Goal: Task Accomplishment & Management: Use online tool/utility

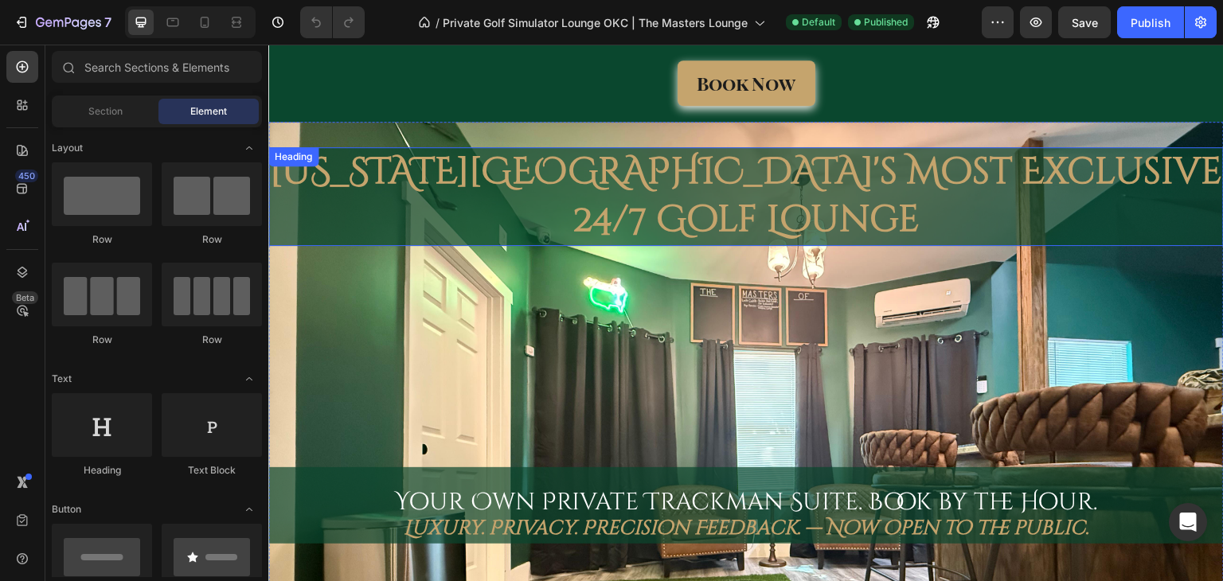
scroll to position [516, 0]
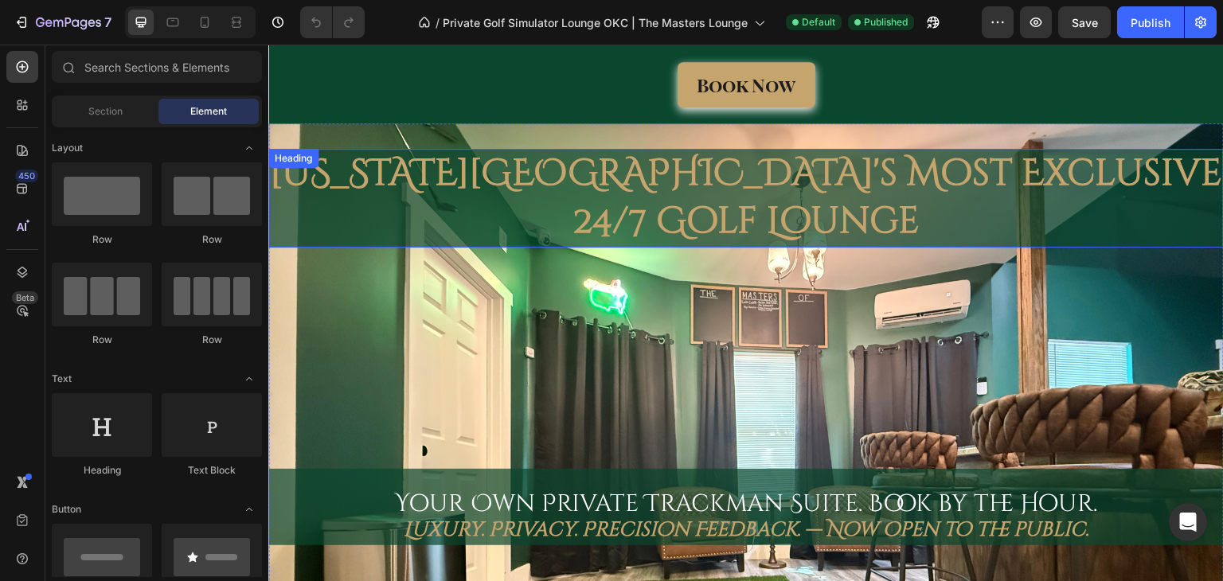
click at [1037, 170] on h2 "[US_STATE][GEOGRAPHIC_DATA]'s Most Exclusive 24/7 Golf Lounge" at bounding box center [745, 198] width 955 height 99
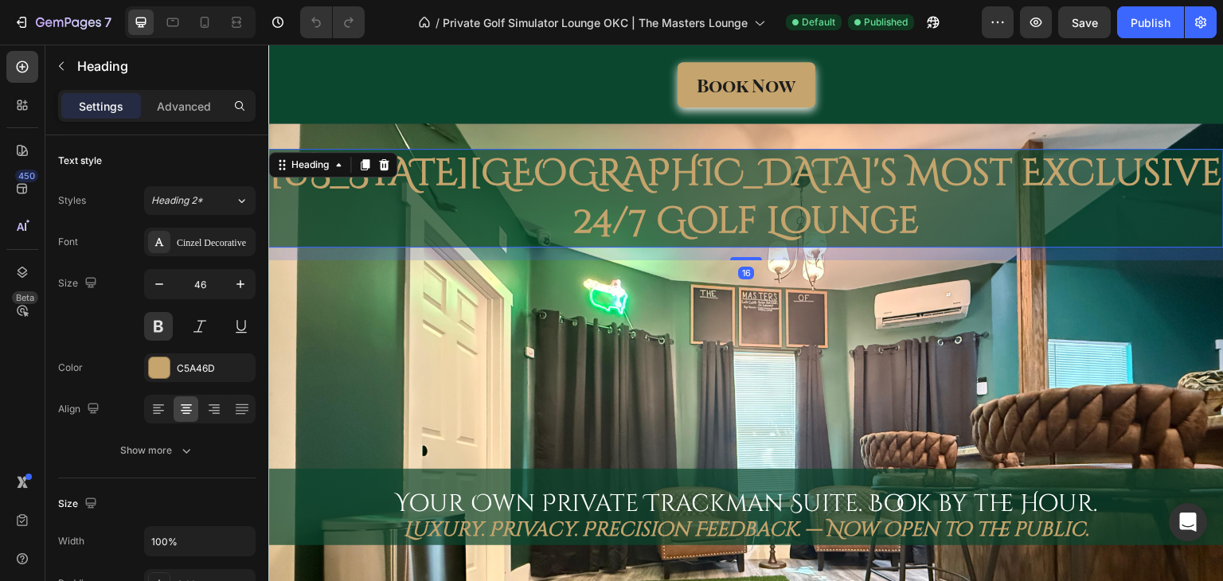
click at [1066, 176] on h2 "[US_STATE][GEOGRAPHIC_DATA]'s Most Exclusive 24/7 Golf Lounge" at bounding box center [745, 198] width 955 height 99
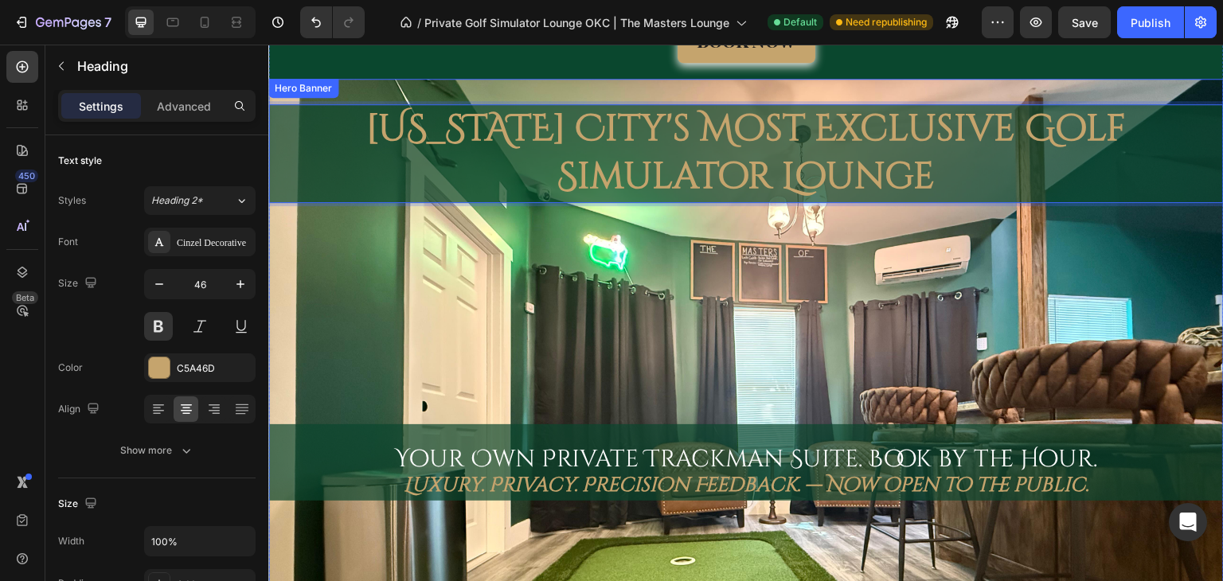
scroll to position [694, 0]
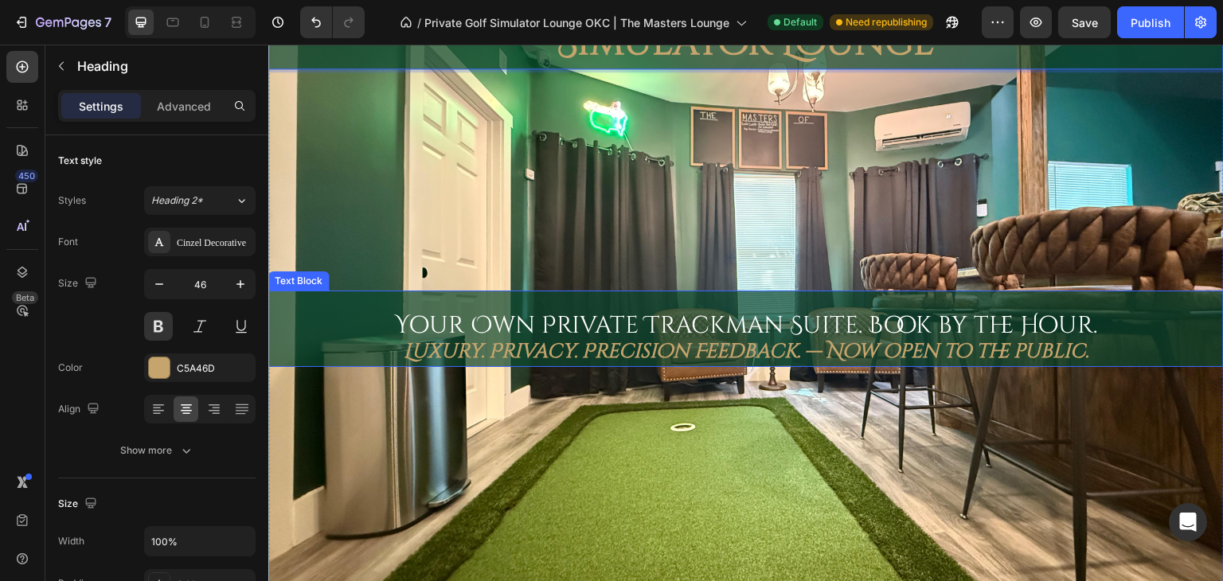
click at [677, 315] on span "Your Own Private Trackman Suite. Book by the Hour." at bounding box center [746, 326] width 703 height 32
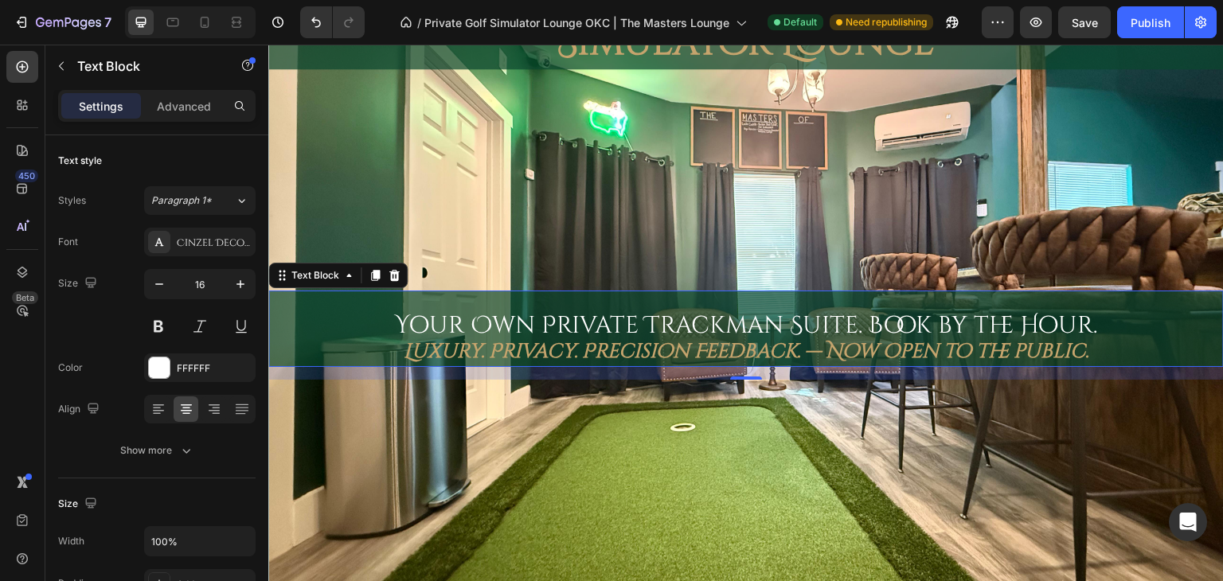
click at [885, 349] on strong "Luxury. Privacy. Precision Feedback. — Now open to the public." at bounding box center [746, 351] width 685 height 26
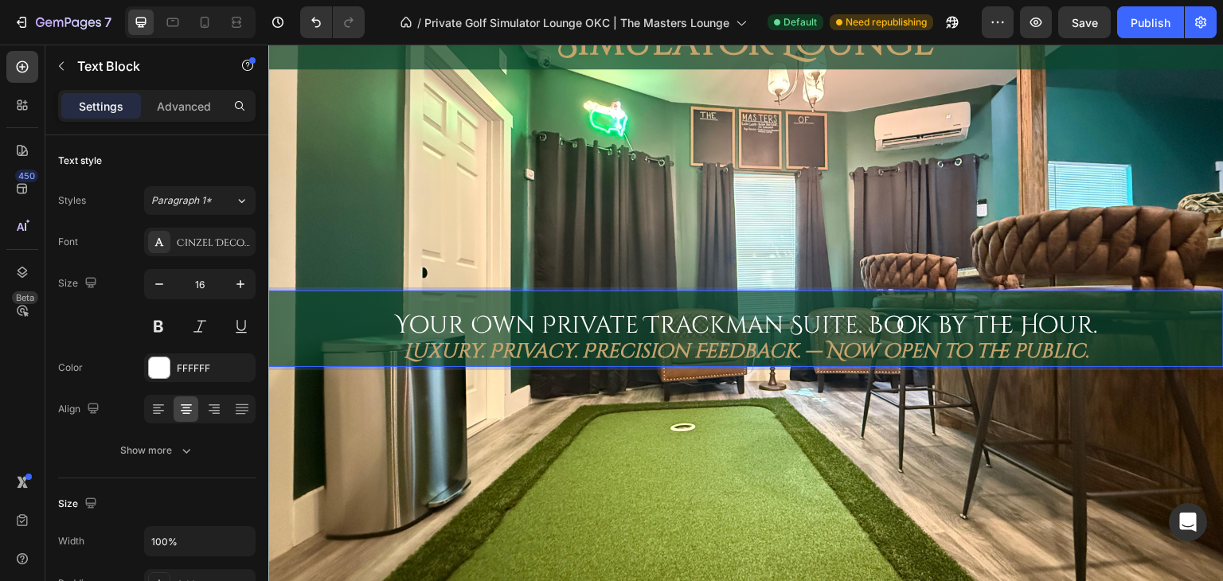
click at [880, 349] on strong "Luxury. Privacy. Precision Feedback. — Now open to the public." at bounding box center [746, 351] width 685 height 26
click at [904, 188] on div "Oklahoma City's Most Exclusive Golf Simulator Lounge Heading Your Own Private T…" at bounding box center [745, 304] width 955 height 666
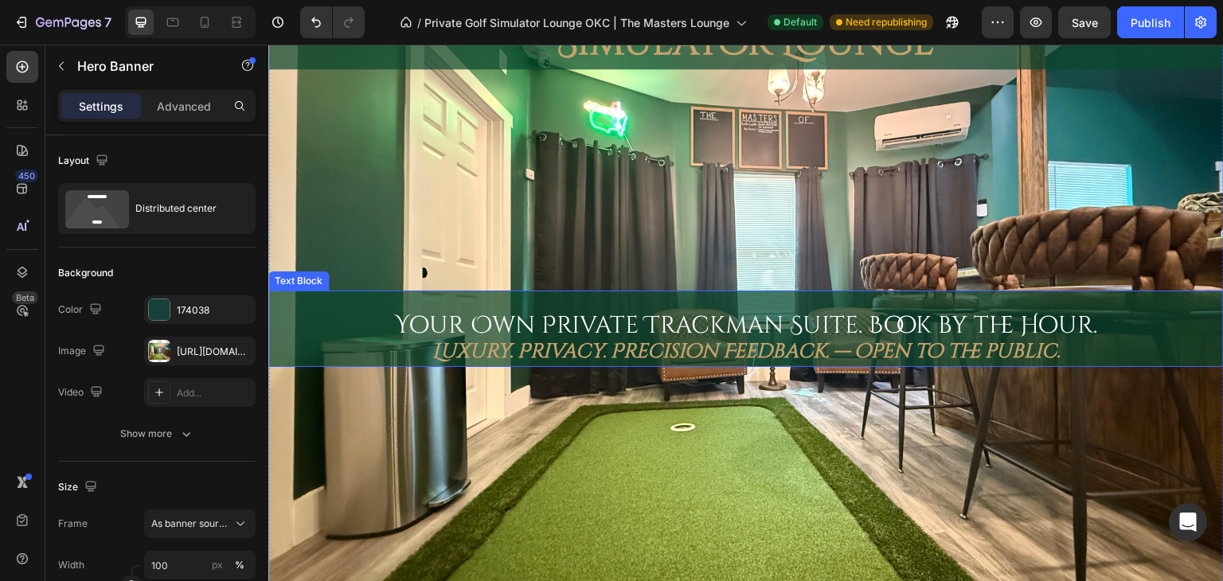
click at [851, 314] on span "Your Own Private Trackman Suite. Book by the Hour." at bounding box center [746, 326] width 703 height 32
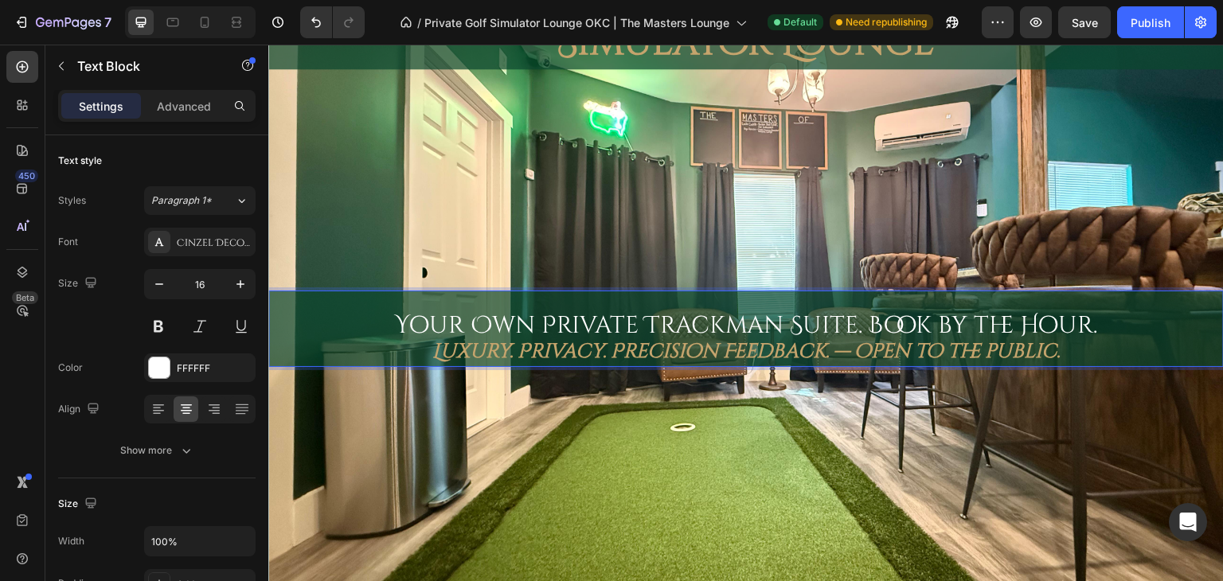
click at [859, 320] on span "Your Own Private Trackman Suite. Book by the Hour." at bounding box center [746, 326] width 703 height 32
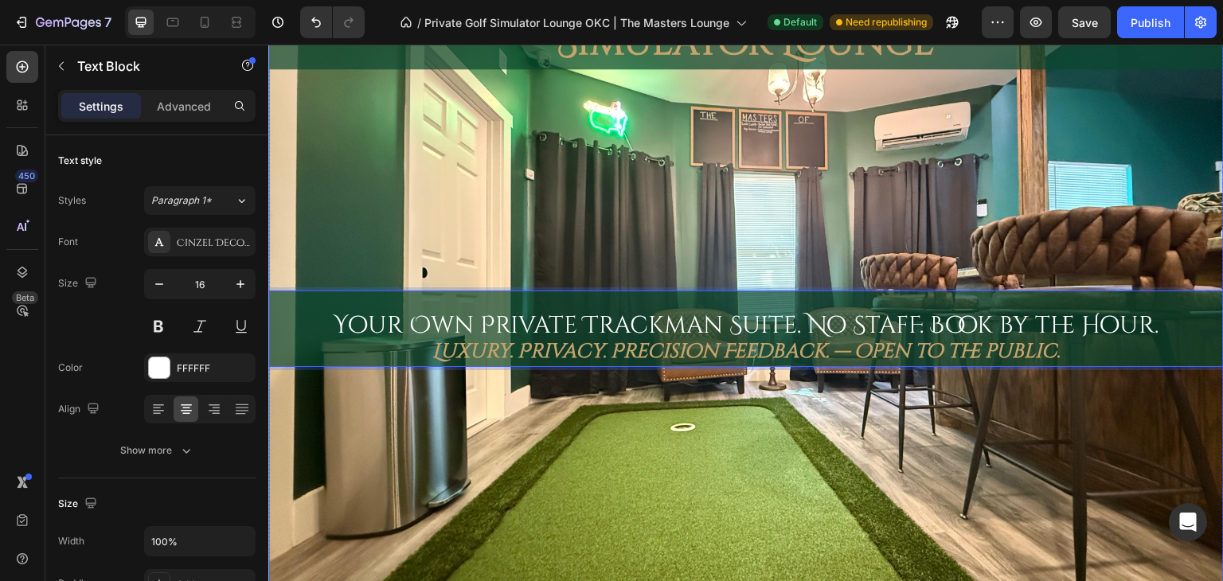
click at [859, 374] on div "Oklahoma City's Most Exclusive Golf Simulator Lounge Heading Your Own Private T…" at bounding box center [745, 304] width 955 height 666
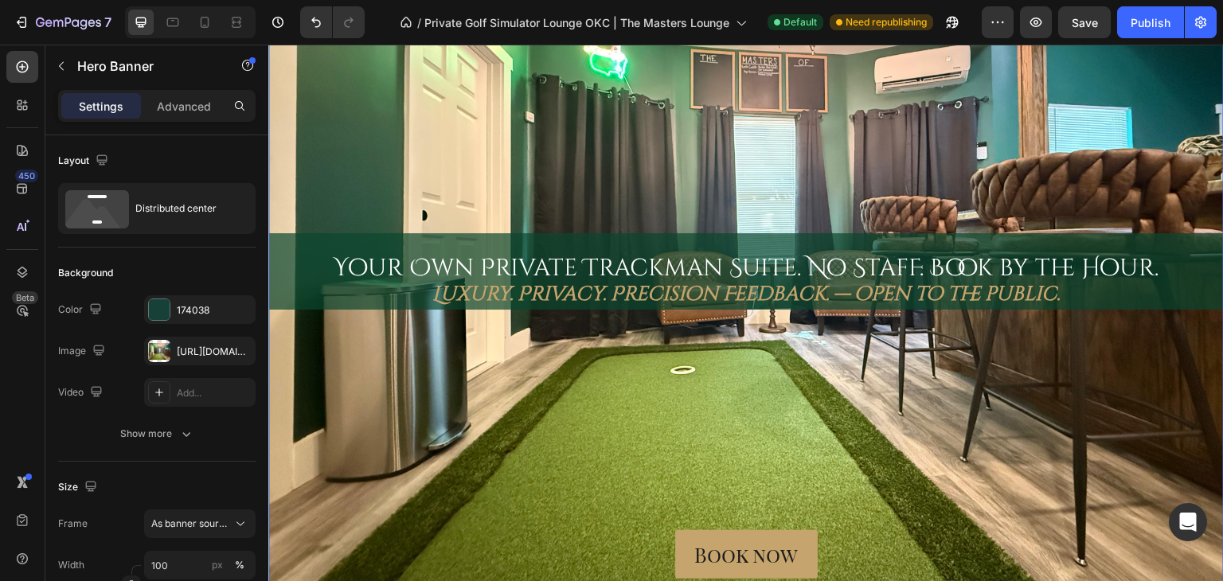
scroll to position [751, 0]
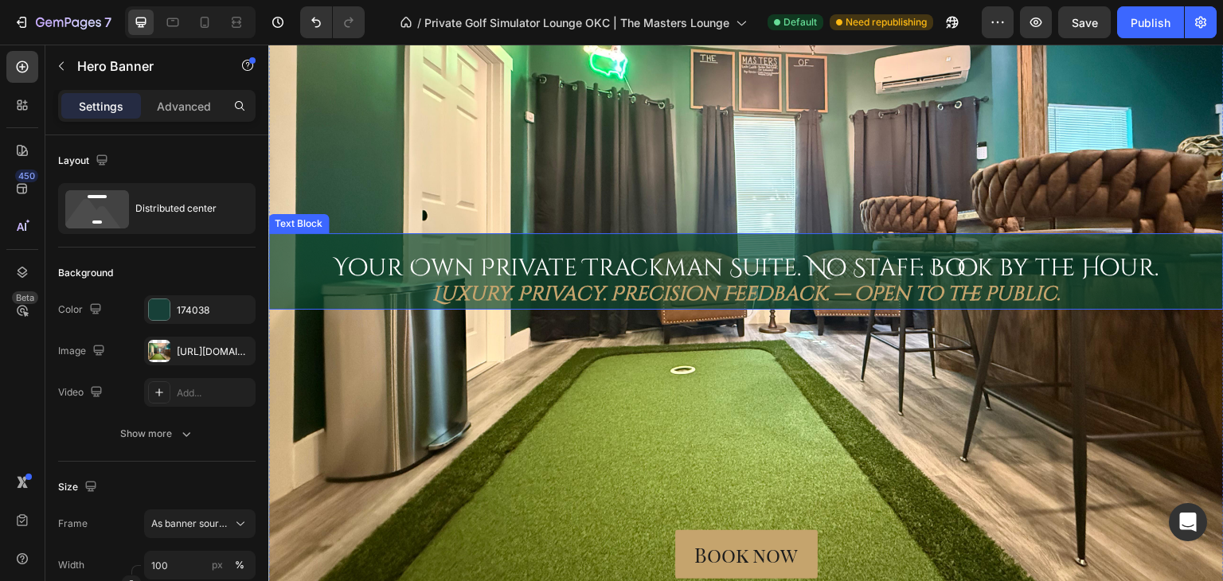
click at [916, 259] on span "Your Own Private Trackman Suite. No StafF. Book by the Hour." at bounding box center [747, 268] width 826 height 32
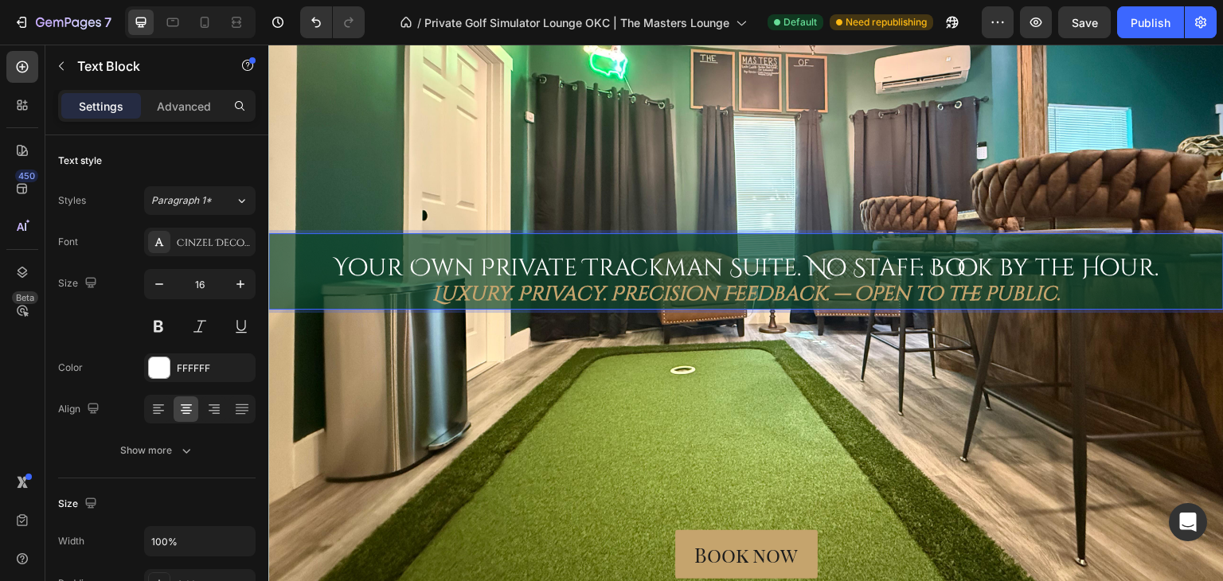
click at [958, 256] on span "Your Own Private Trackman Suite. No StafF. Book by the Hour." at bounding box center [747, 268] width 826 height 32
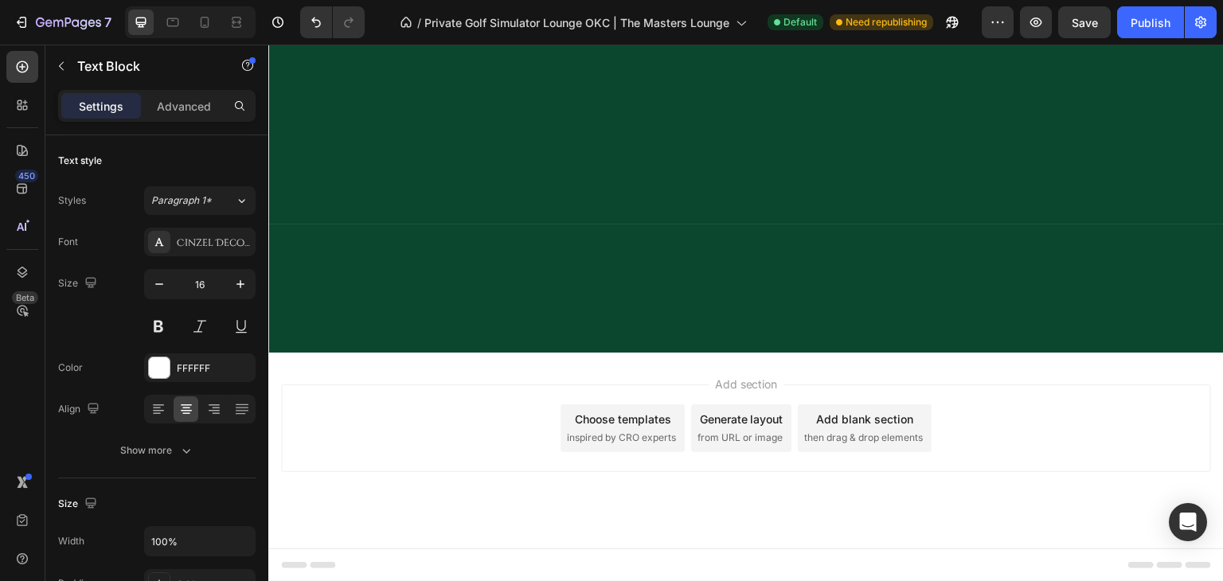
scroll to position [3266, 0]
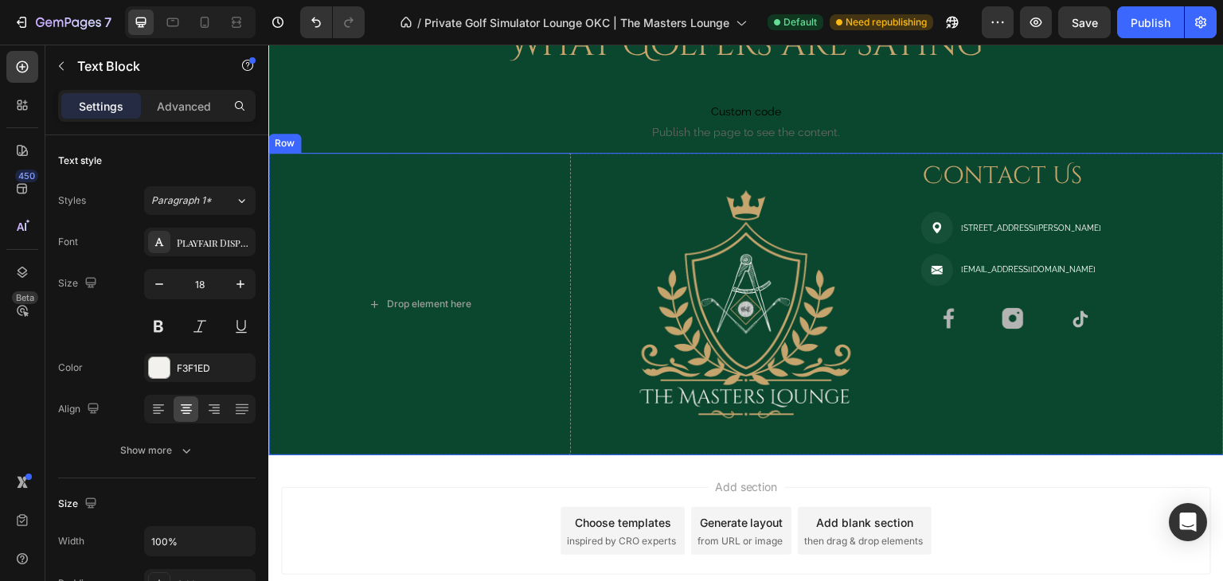
scroll to position [4340, 0]
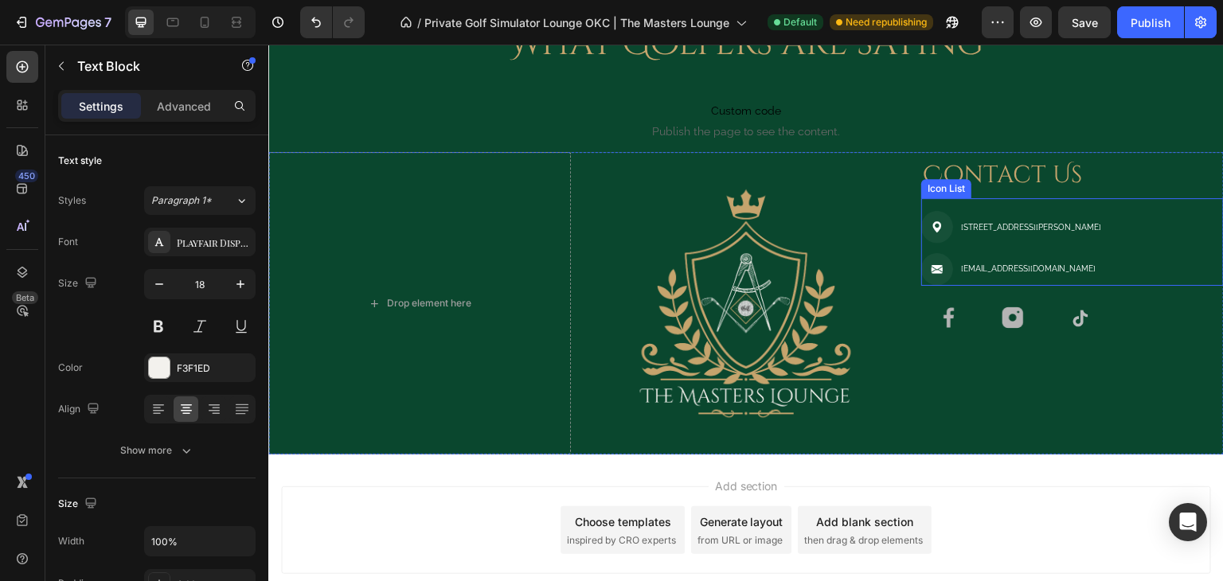
click at [1094, 266] on li "Image Membership@MastersLounge.golf Text block" at bounding box center [1039, 269] width 237 height 33
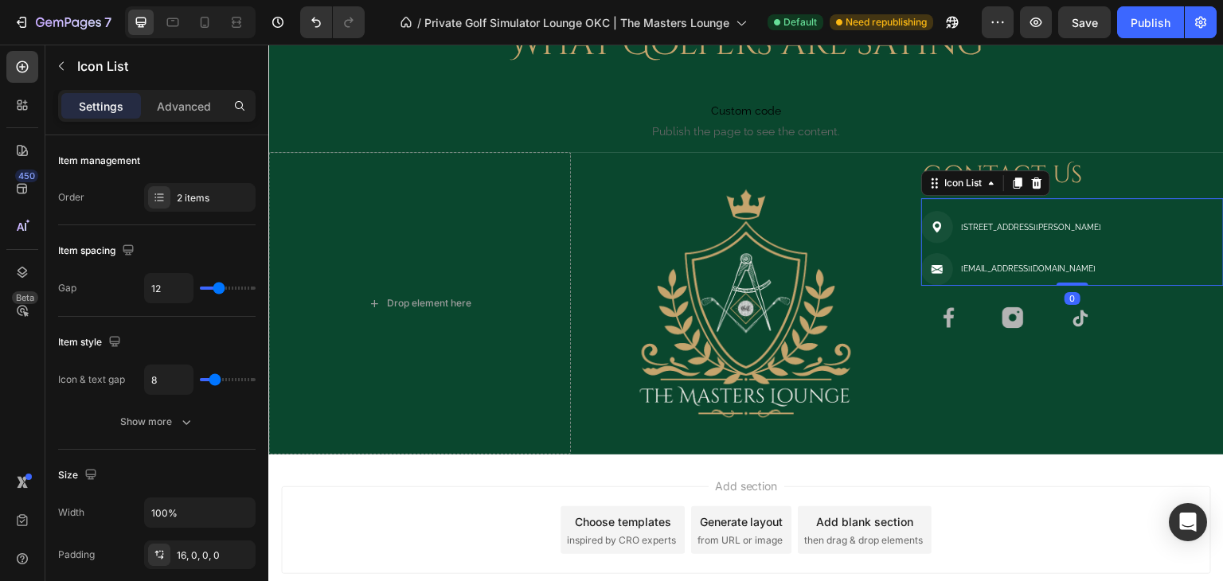
click at [1105, 269] on li "Image Membership@MastersLounge.golf Text block" at bounding box center [1039, 269] width 237 height 33
click at [1087, 267] on li "Image Membership@MastersLounge.golf Text block" at bounding box center [1039, 269] width 237 height 33
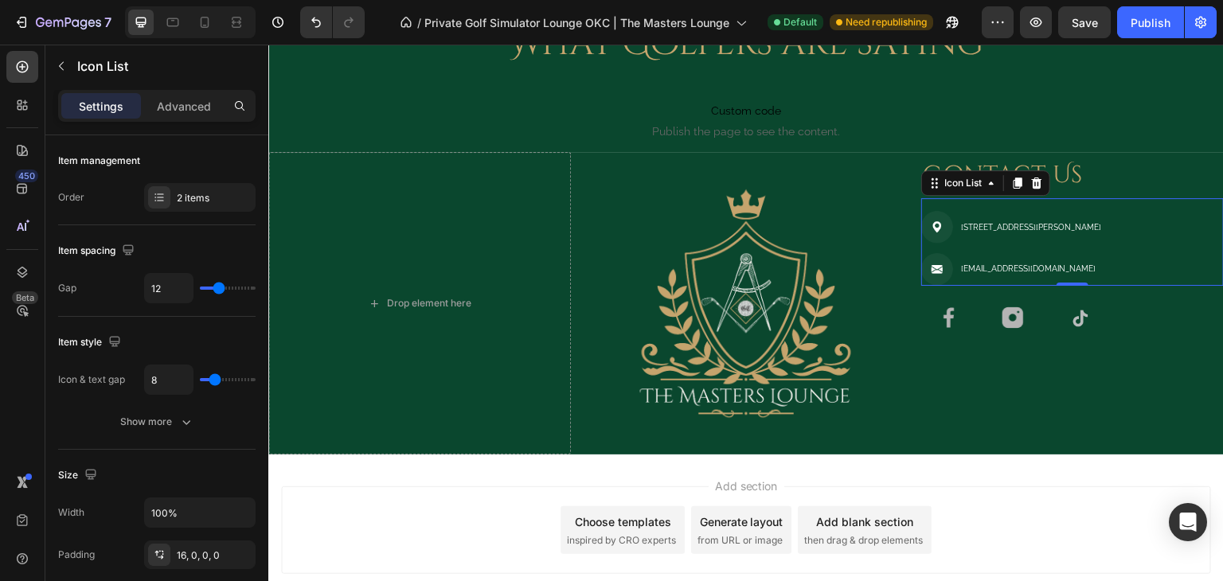
click at [1087, 267] on li "Image Membership@MastersLounge.golf Text block" at bounding box center [1039, 269] width 237 height 33
click at [1134, 257] on li "Image Membership@MastersLounge.golf Text block" at bounding box center [1039, 269] width 237 height 33
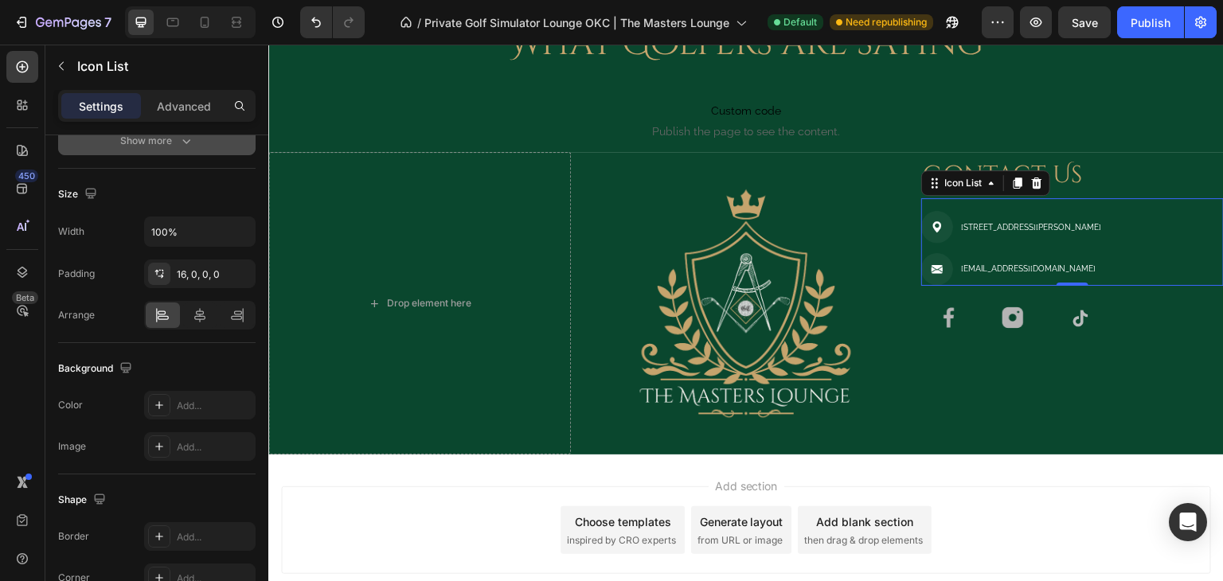
scroll to position [0, 0]
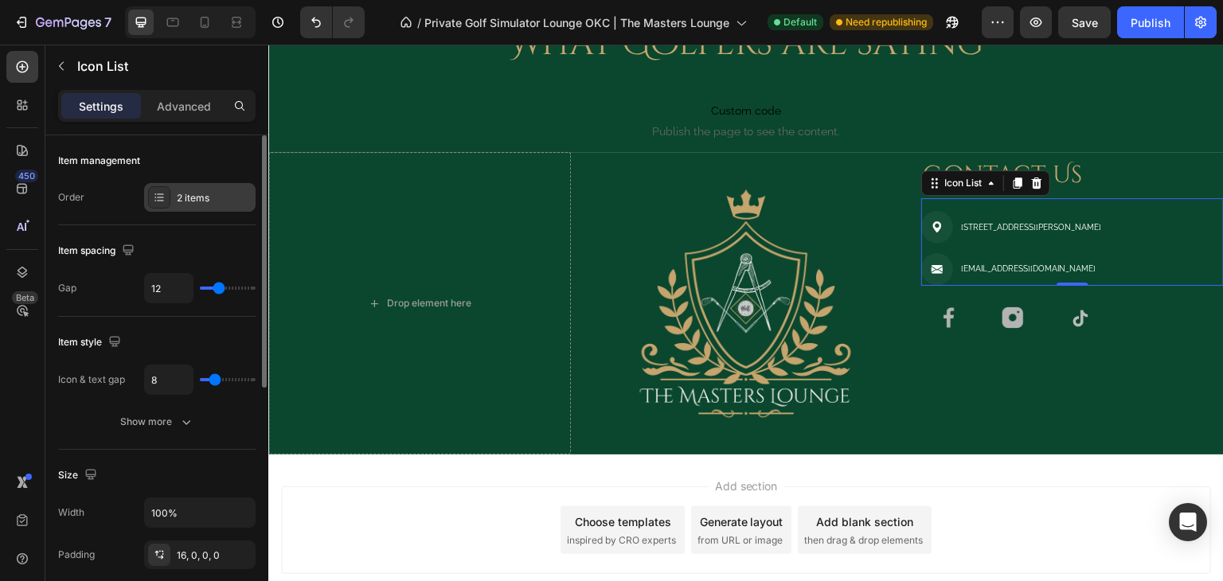
click at [169, 201] on div at bounding box center [159, 197] width 22 height 22
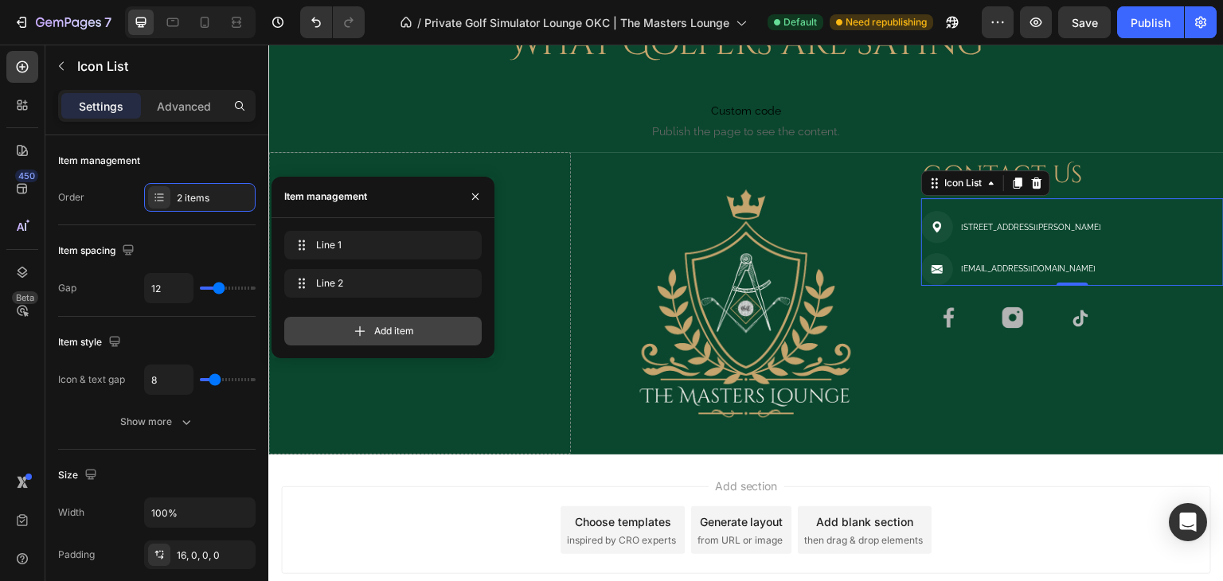
click at [349, 326] on div "Add item" at bounding box center [382, 331] width 197 height 29
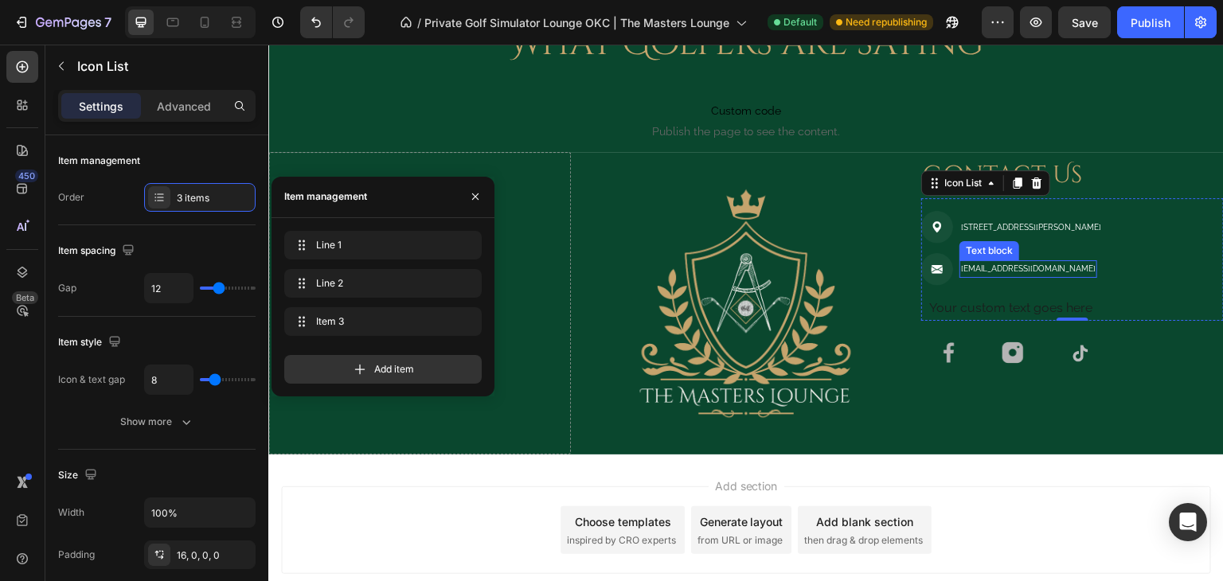
click at [997, 269] on p "[EMAIL_ADDRESS][DOMAIN_NAME]" at bounding box center [1028, 269] width 135 height 14
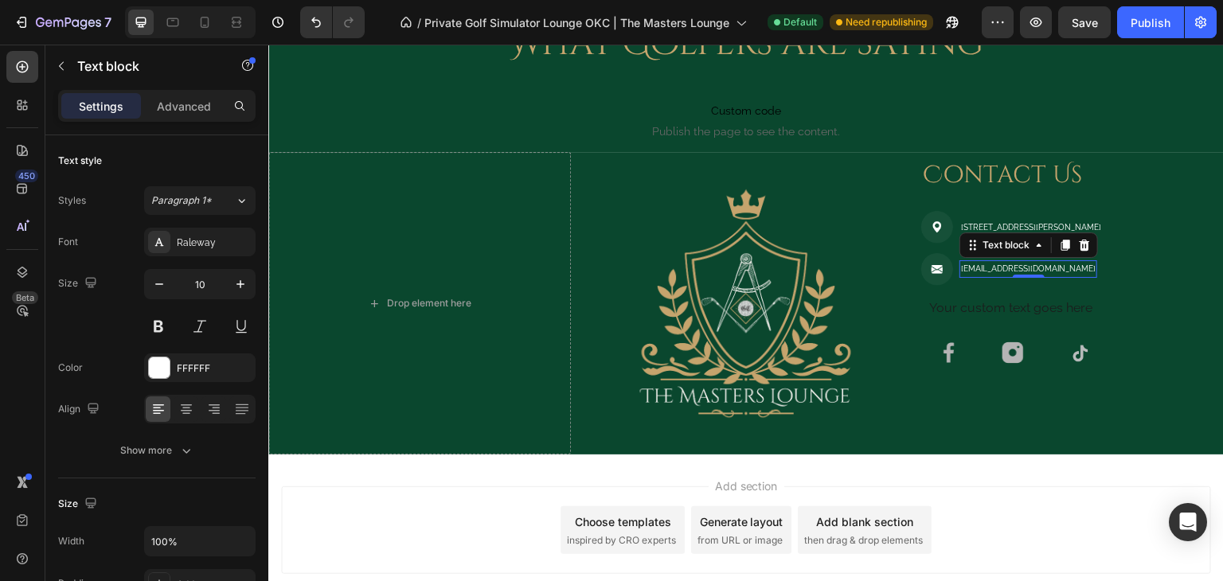
click at [997, 269] on p "[EMAIL_ADDRESS][DOMAIN_NAME]" at bounding box center [1028, 269] width 135 height 14
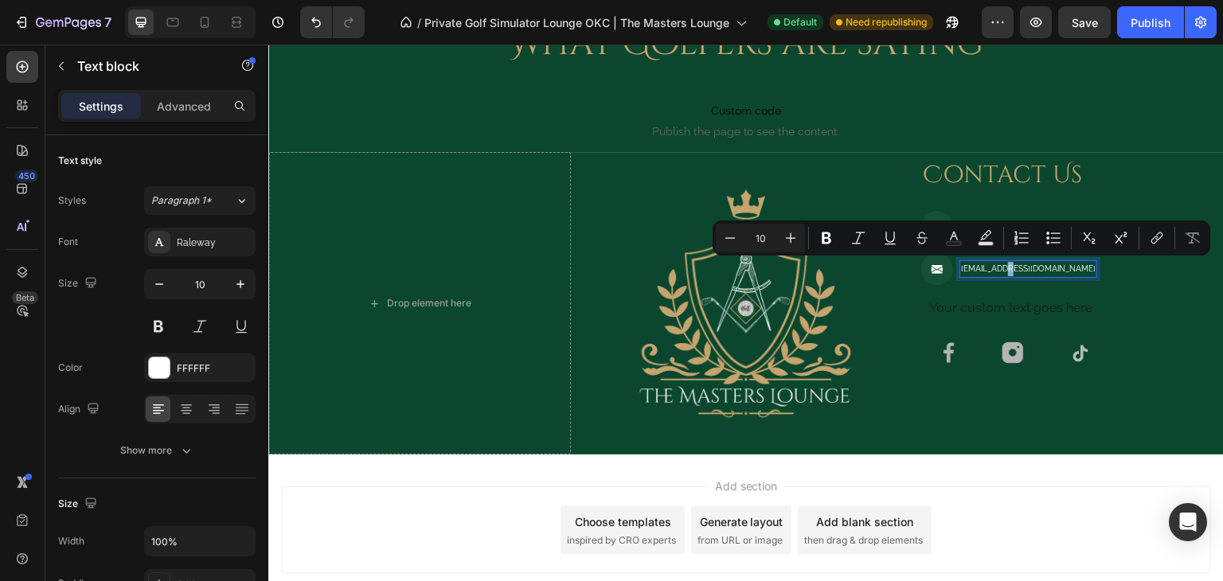
copy p "[EMAIL_ADDRESS][DOMAIN_NAME]"
click at [1001, 304] on div "Your custom text goes here" at bounding box center [1042, 308] width 231 height 26
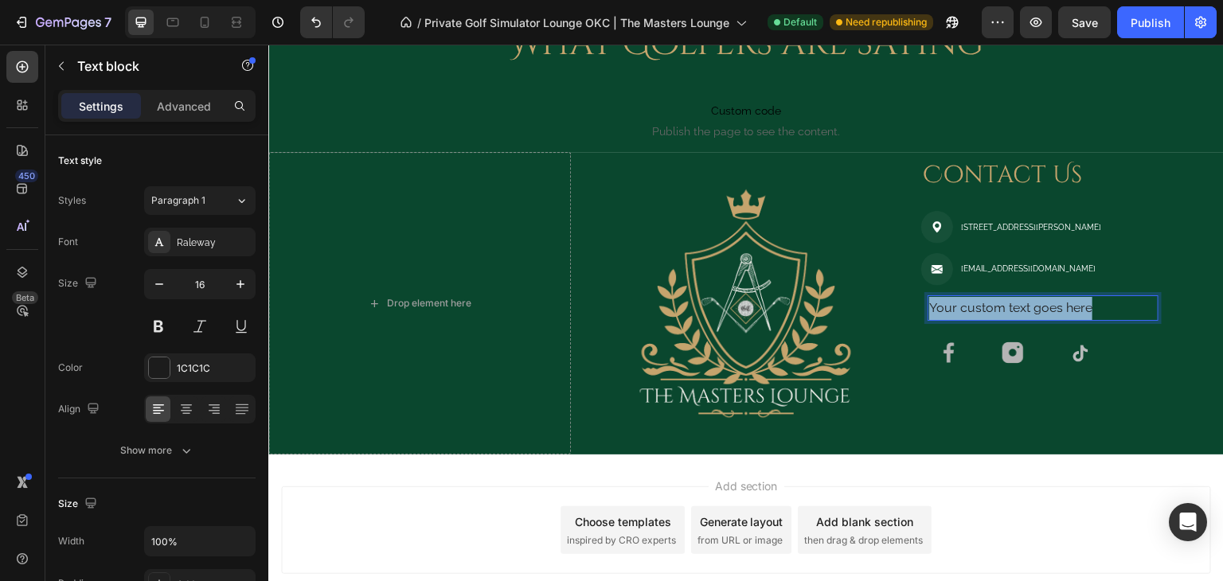
click at [1001, 304] on p "Your custom text goes here" at bounding box center [1043, 308] width 228 height 23
click at [1067, 314] on p "[EMAIL_ADDRESS][DOMAIN_NAME]" at bounding box center [1043, 308] width 228 height 23
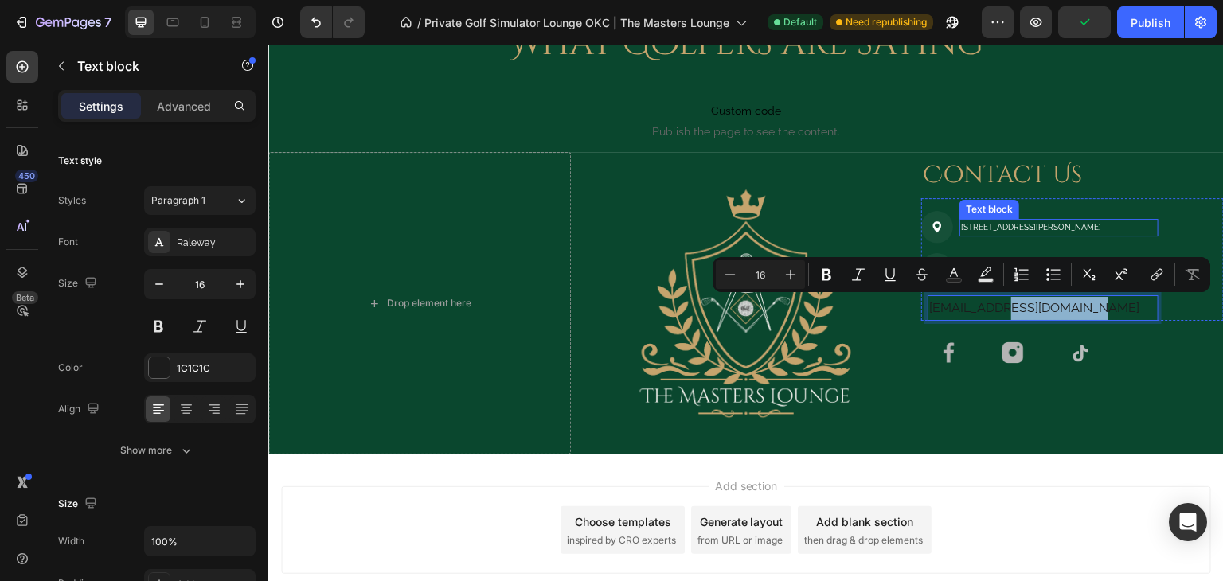
click at [1001, 224] on p "220 N Blackwelder Ave OKC, OK 73106" at bounding box center [1059, 228] width 196 height 14
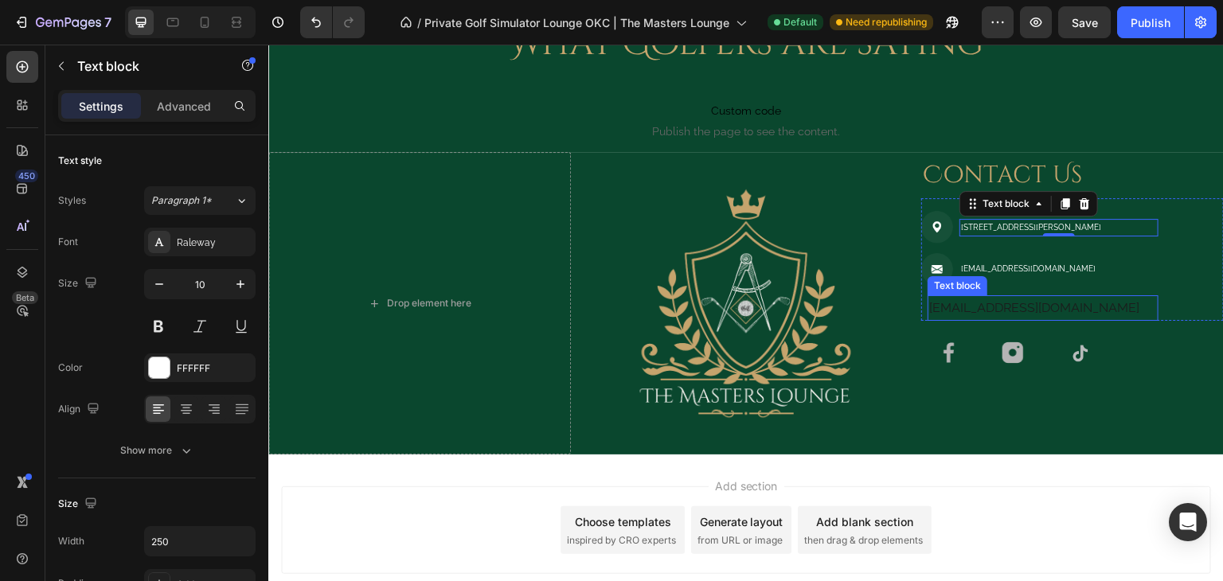
click at [1024, 307] on p "[EMAIL_ADDRESS][DOMAIN_NAME]" at bounding box center [1043, 308] width 228 height 23
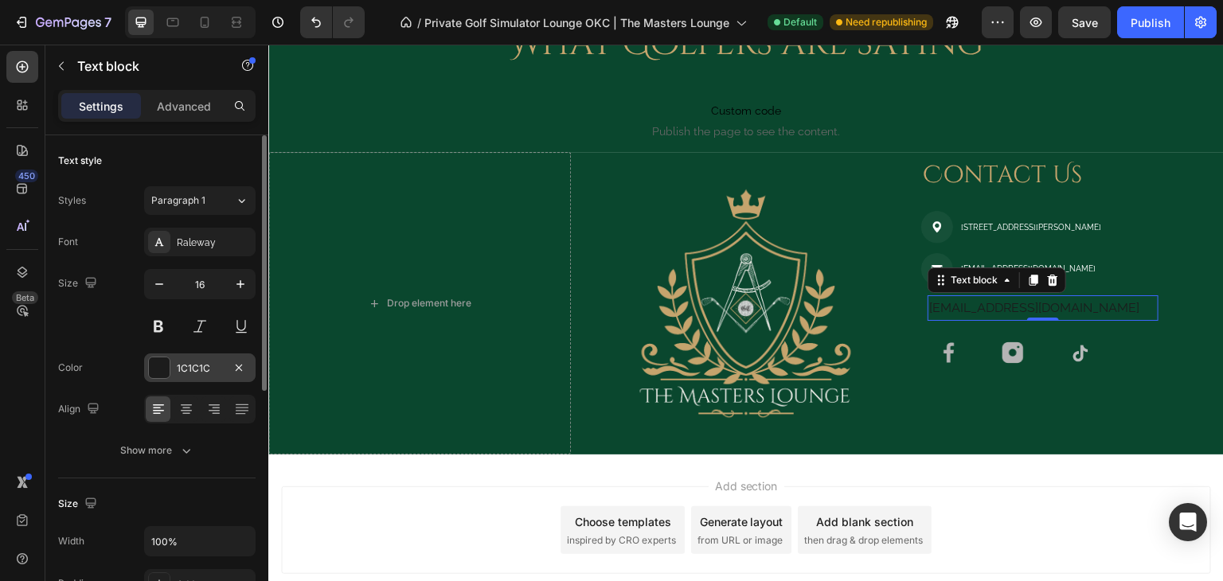
click at [211, 371] on div "1C1C1C" at bounding box center [200, 368] width 46 height 14
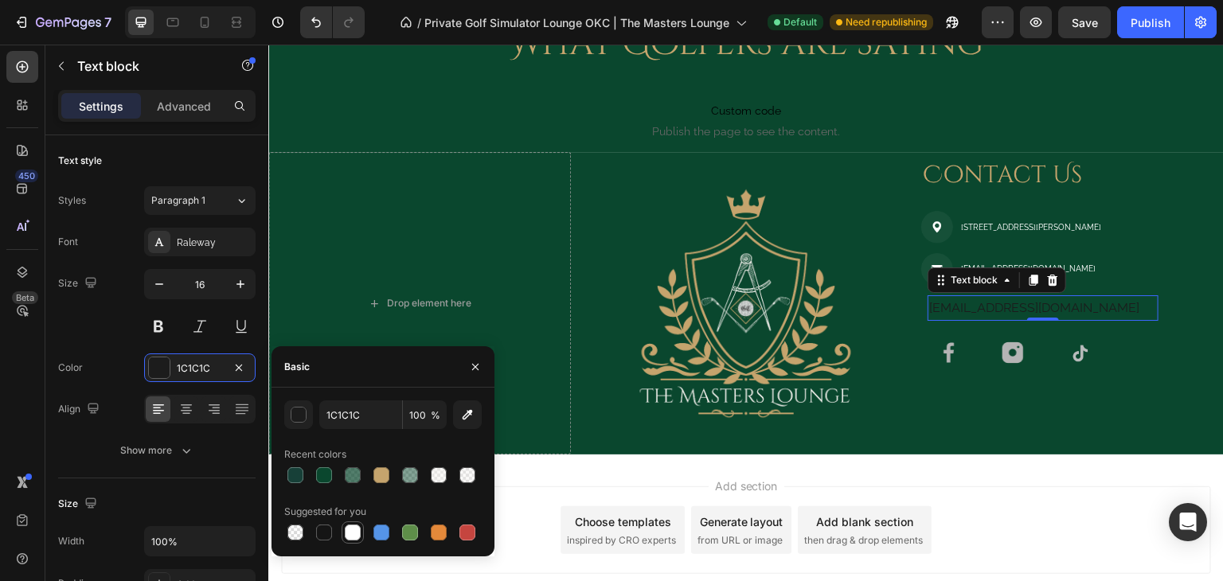
click at [344, 541] on div at bounding box center [352, 532] width 19 height 19
type input "FFFFFF"
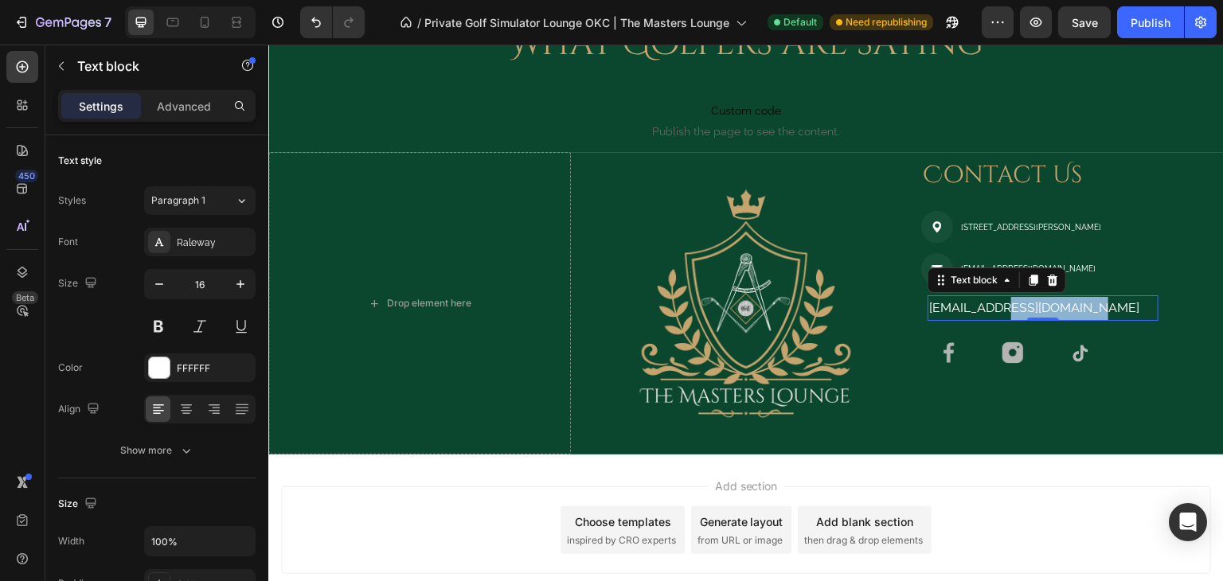
click at [1060, 301] on p "[EMAIL_ADDRESS][DOMAIN_NAME]" at bounding box center [1043, 308] width 228 height 23
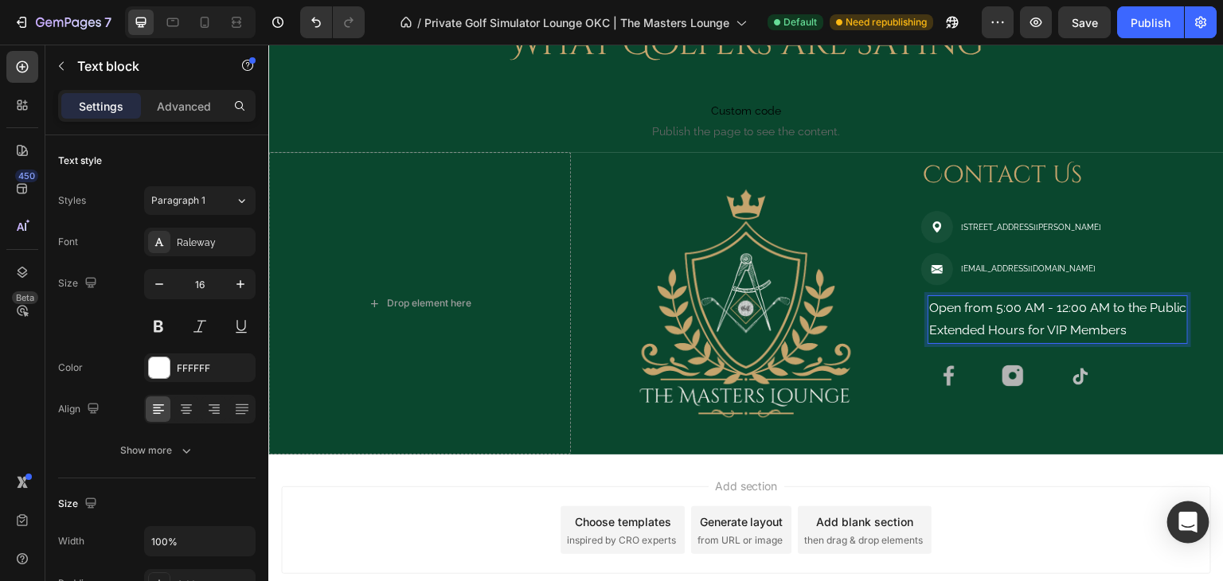
click at [1189, 507] on div "Open Intercom Messenger" at bounding box center [1188, 523] width 42 height 42
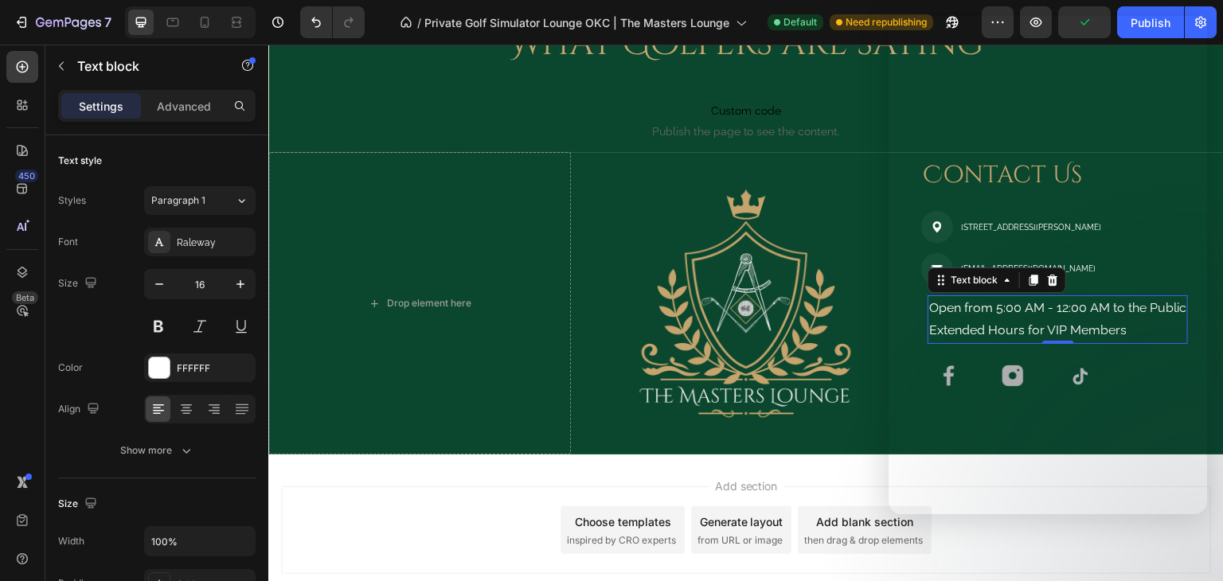
click at [641, 413] on img at bounding box center [746, 303] width 303 height 303
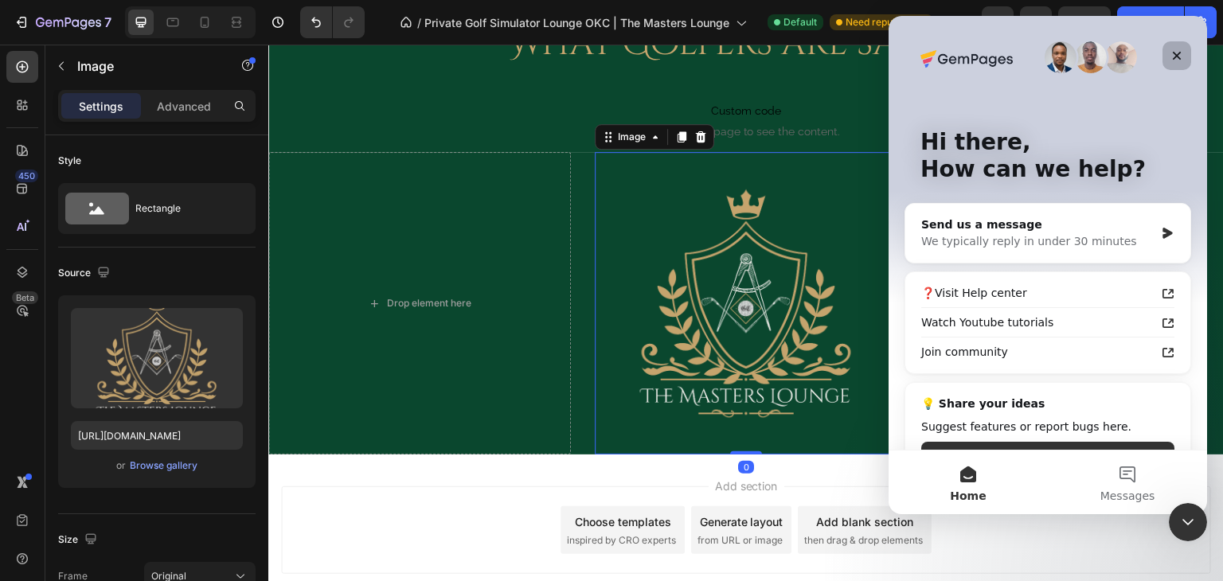
click at [1170, 49] on div "Close" at bounding box center [1176, 55] width 29 height 29
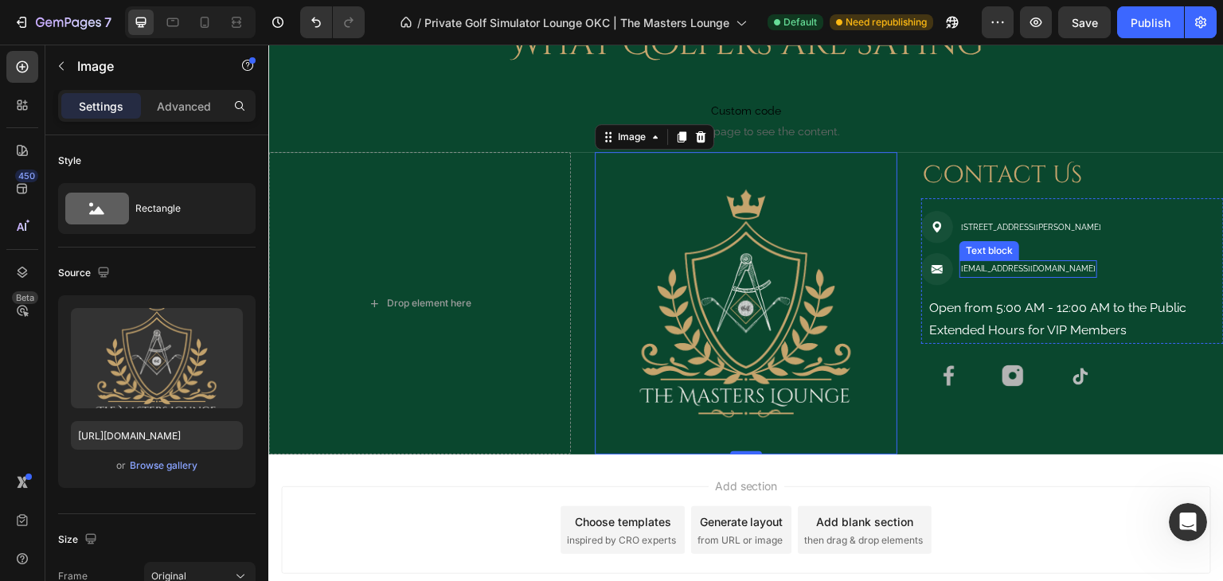
click at [1060, 268] on p "[EMAIL_ADDRESS][DOMAIN_NAME]" at bounding box center [1028, 269] width 135 height 14
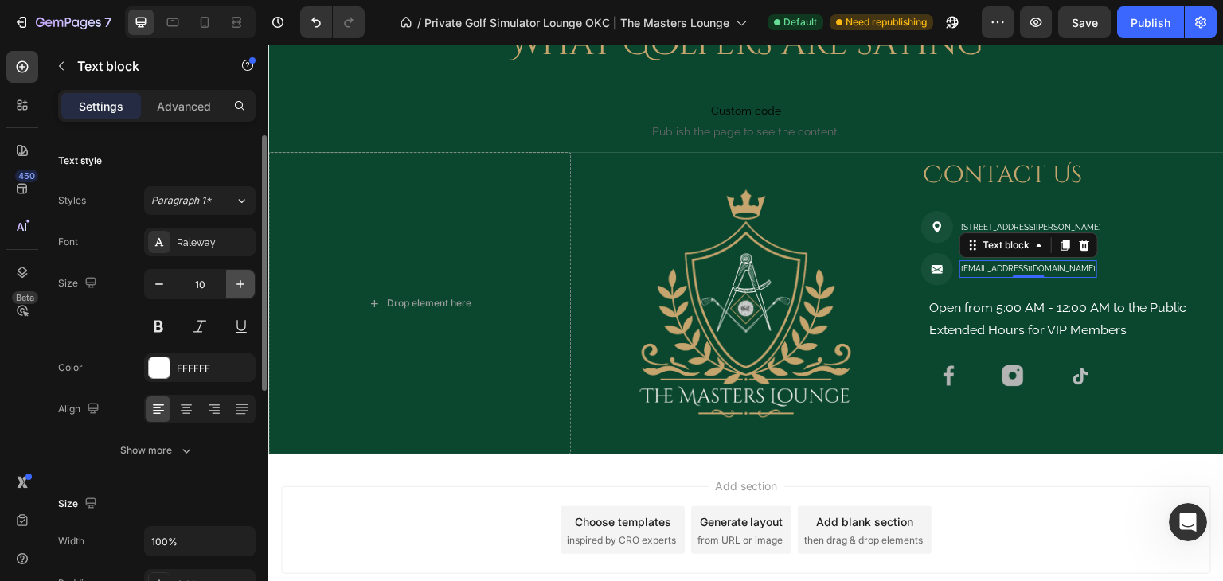
click at [236, 279] on icon "button" at bounding box center [240, 284] width 16 height 16
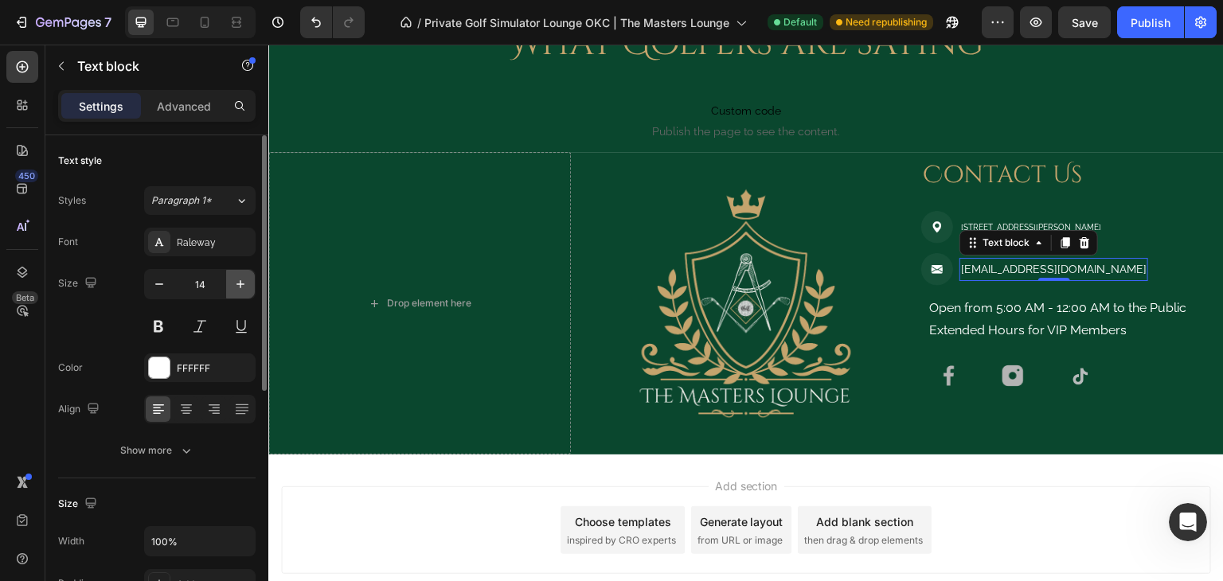
click at [236, 279] on icon "button" at bounding box center [240, 284] width 16 height 16
type input "16"
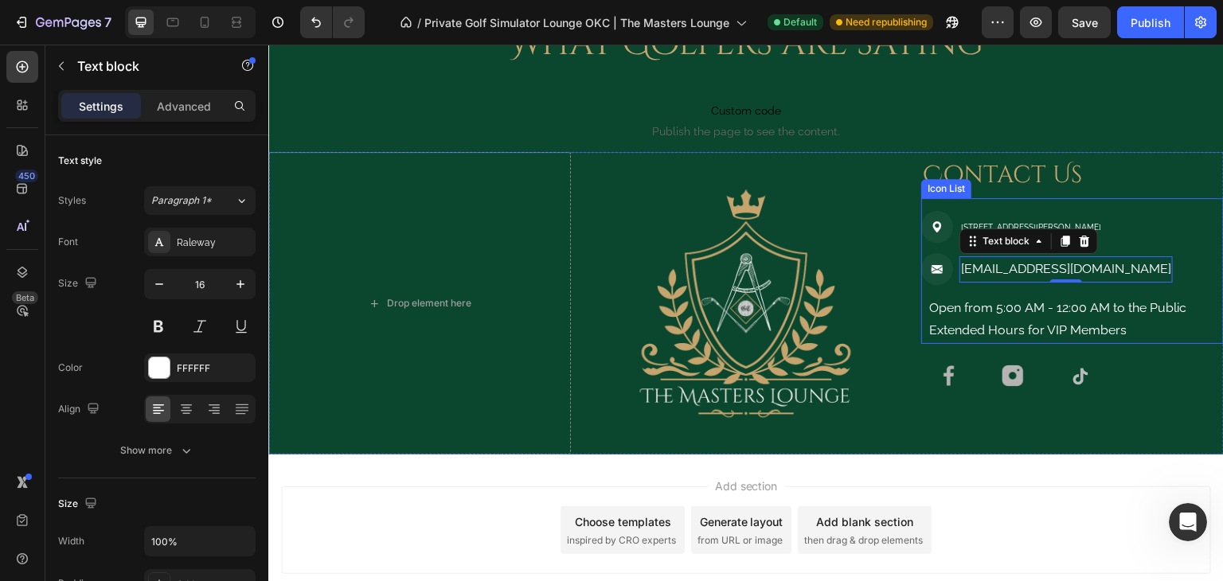
click at [974, 211] on li "Image 220 N Blackwelder Ave OKC, OK 73106 Text block" at bounding box center [1054, 227] width 267 height 33
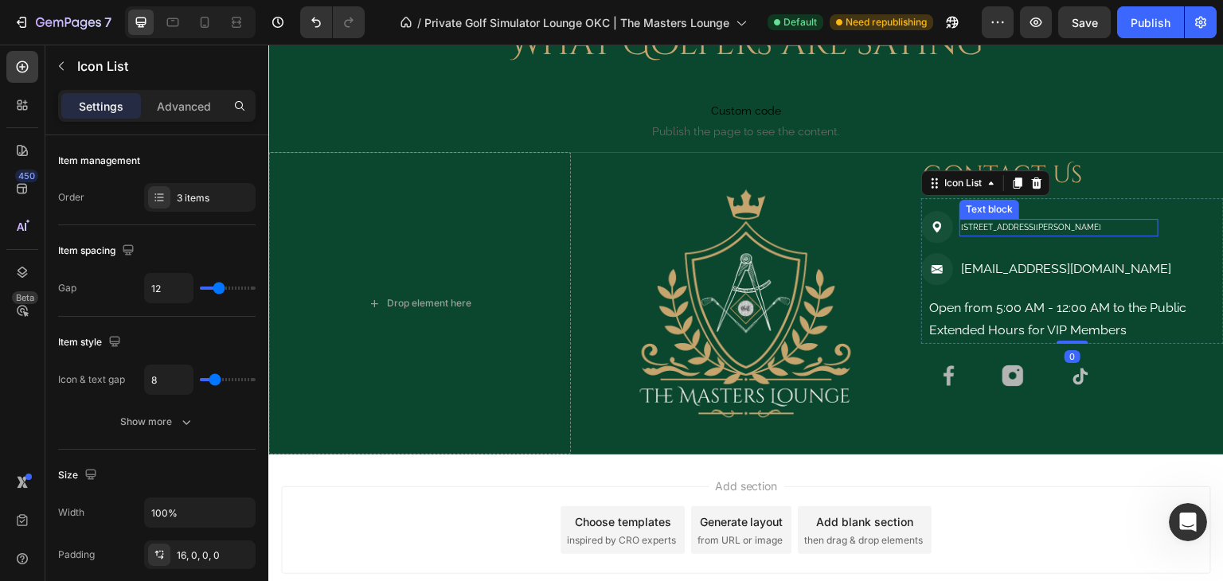
click at [961, 230] on p "220 N Blackwelder Ave OKC, OK 73106" at bounding box center [1059, 228] width 196 height 14
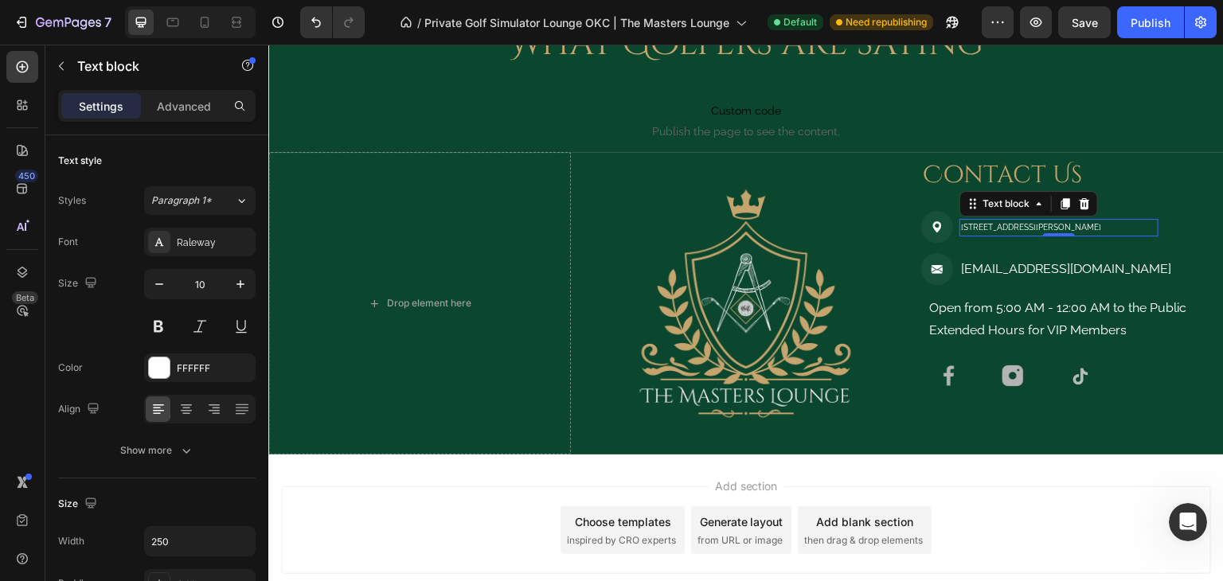
click at [961, 230] on p "220 N Blackwelder Ave OKC, OK 73106" at bounding box center [1059, 228] width 196 height 14
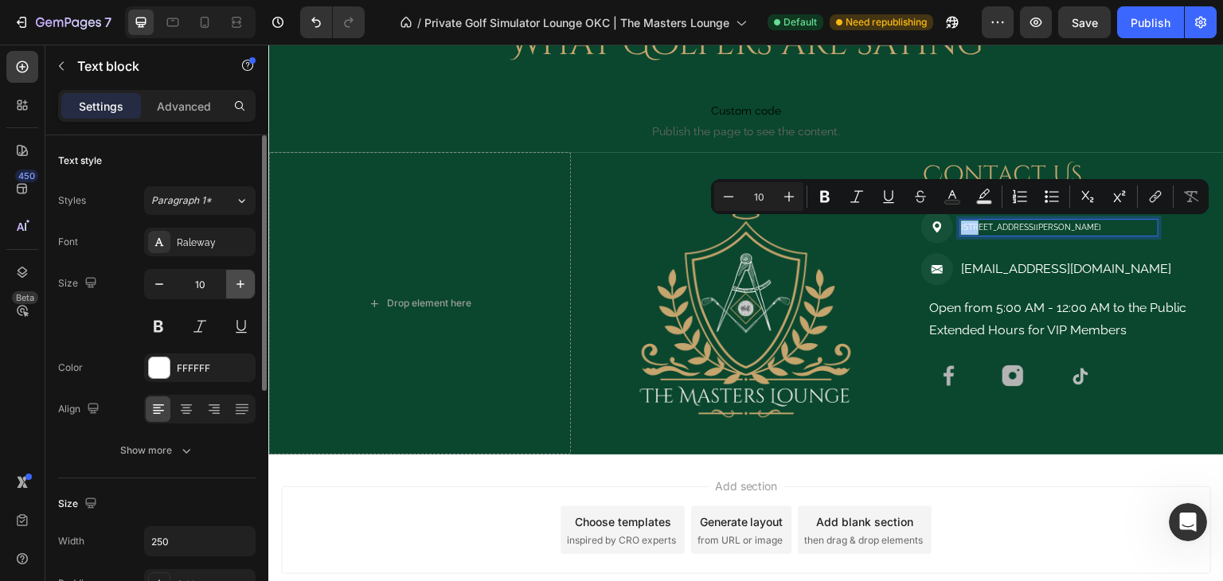
click at [228, 279] on button "button" at bounding box center [240, 284] width 29 height 29
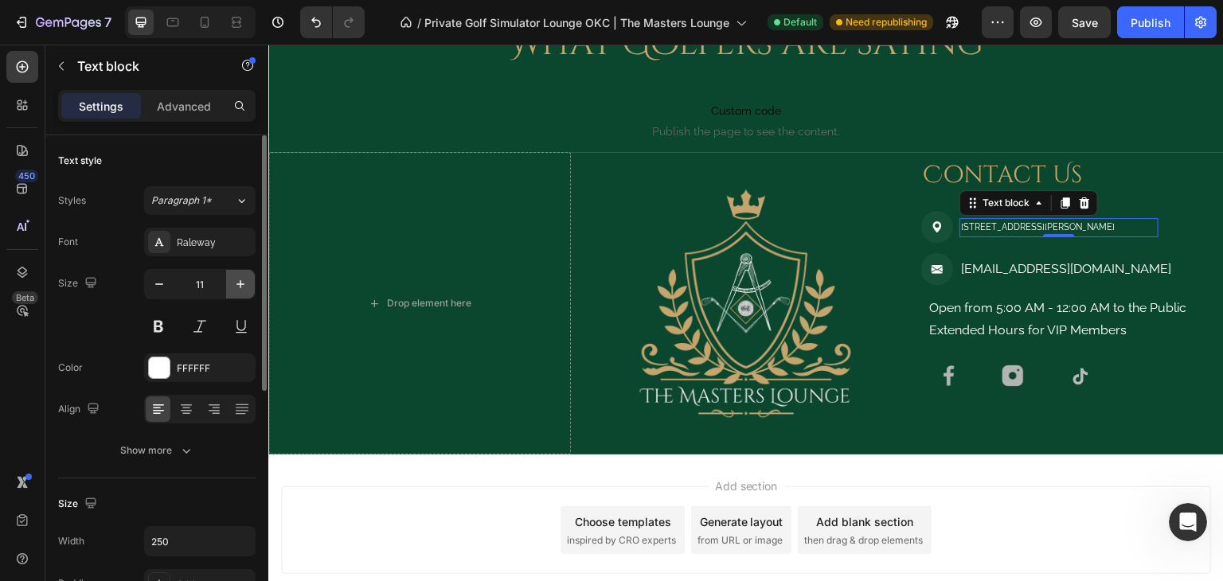
click at [228, 279] on button "button" at bounding box center [240, 284] width 29 height 29
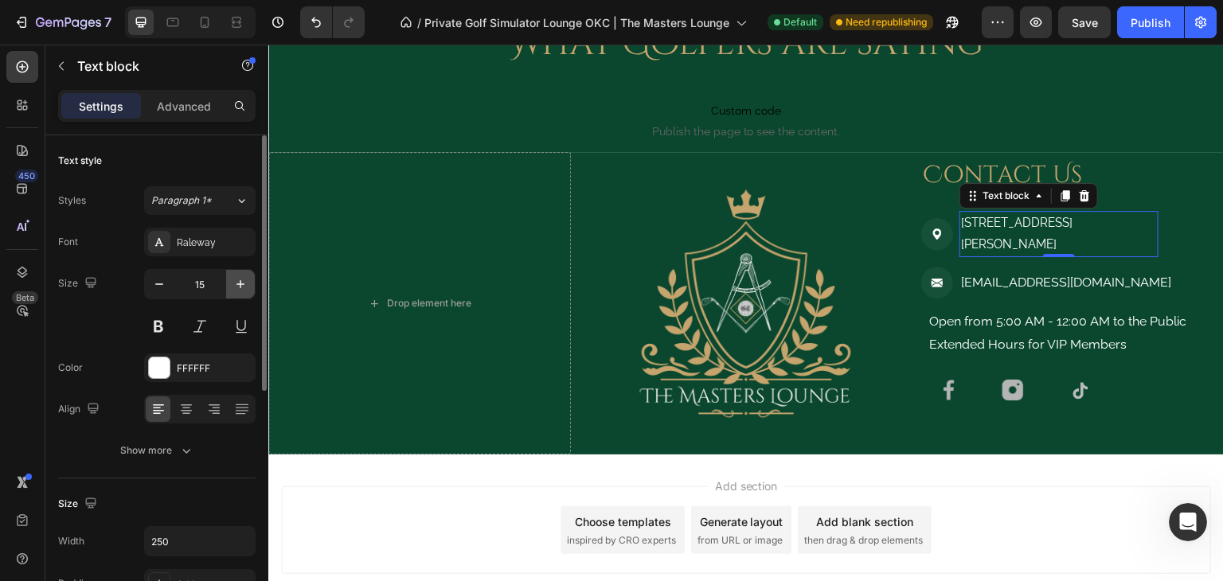
click at [228, 279] on button "button" at bounding box center [240, 284] width 29 height 29
click at [159, 291] on icon "button" at bounding box center [159, 284] width 16 height 16
type input "13"
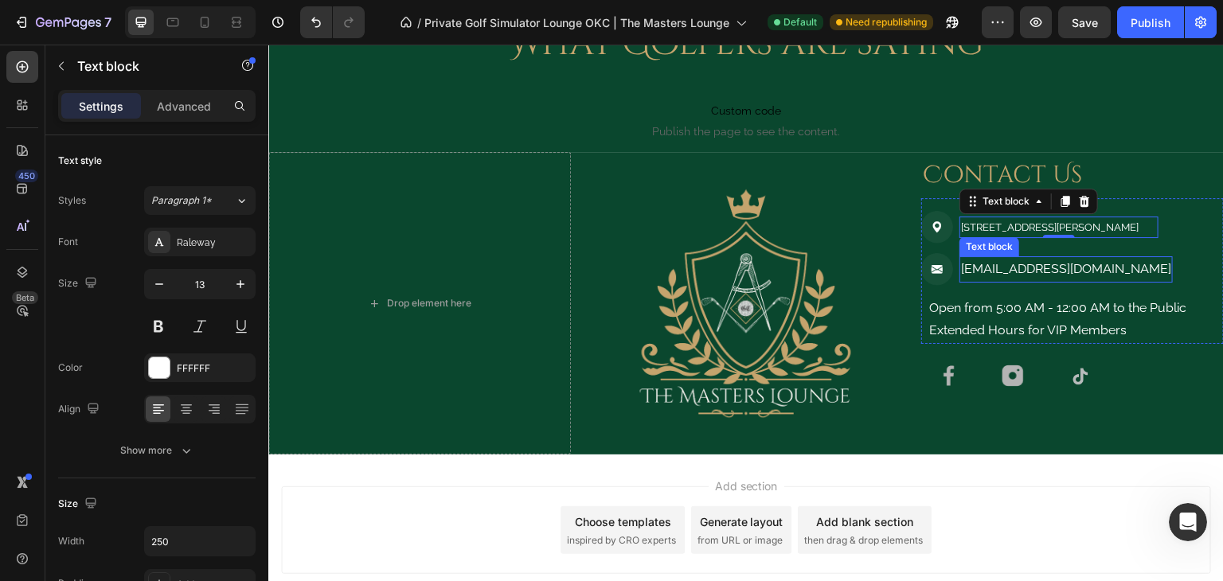
click at [1017, 272] on p "[EMAIL_ADDRESS][DOMAIN_NAME]" at bounding box center [1066, 269] width 210 height 23
click at [1042, 221] on p "220 N Blackwelder Ave OKC, OK 73106" at bounding box center [1059, 227] width 196 height 18
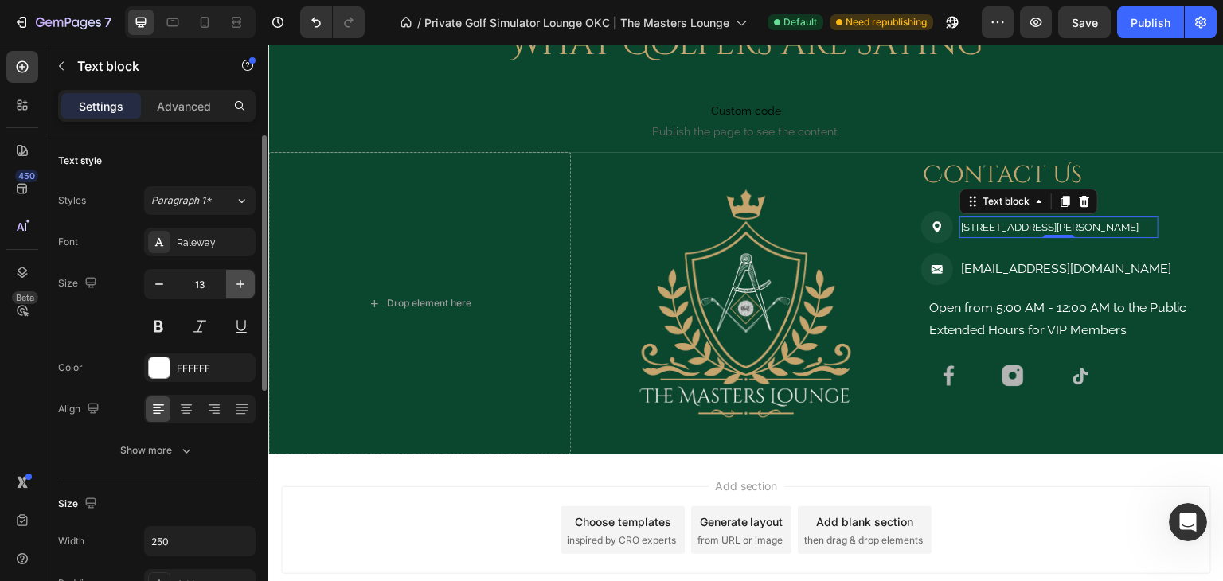
click at [244, 289] on icon "button" at bounding box center [240, 284] width 16 height 16
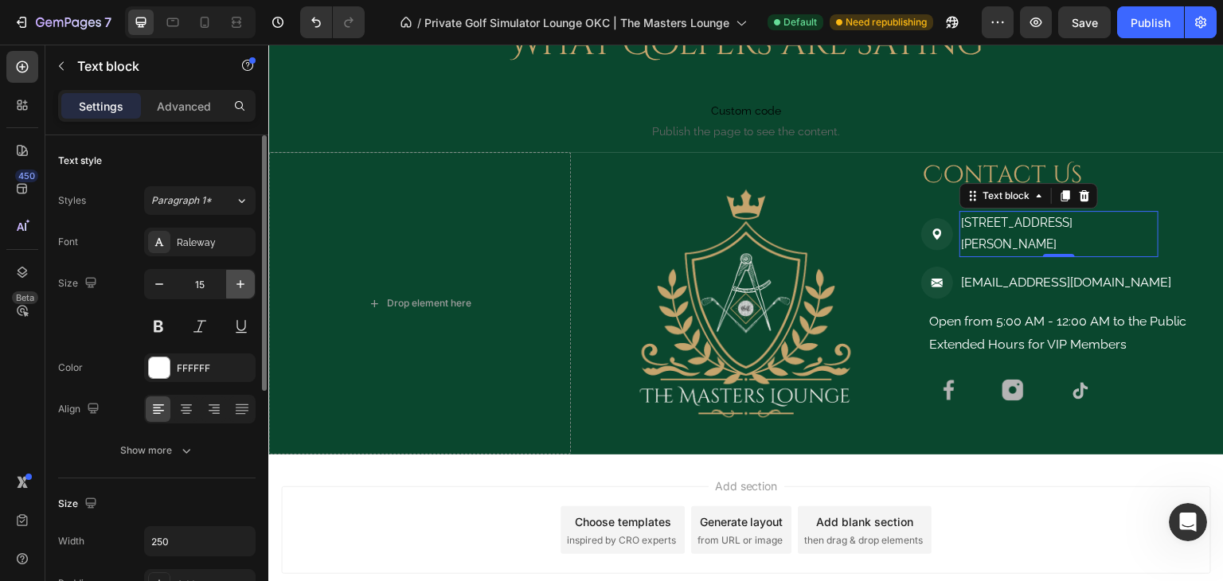
click at [244, 289] on icon "button" at bounding box center [240, 284] width 16 height 16
type input "16"
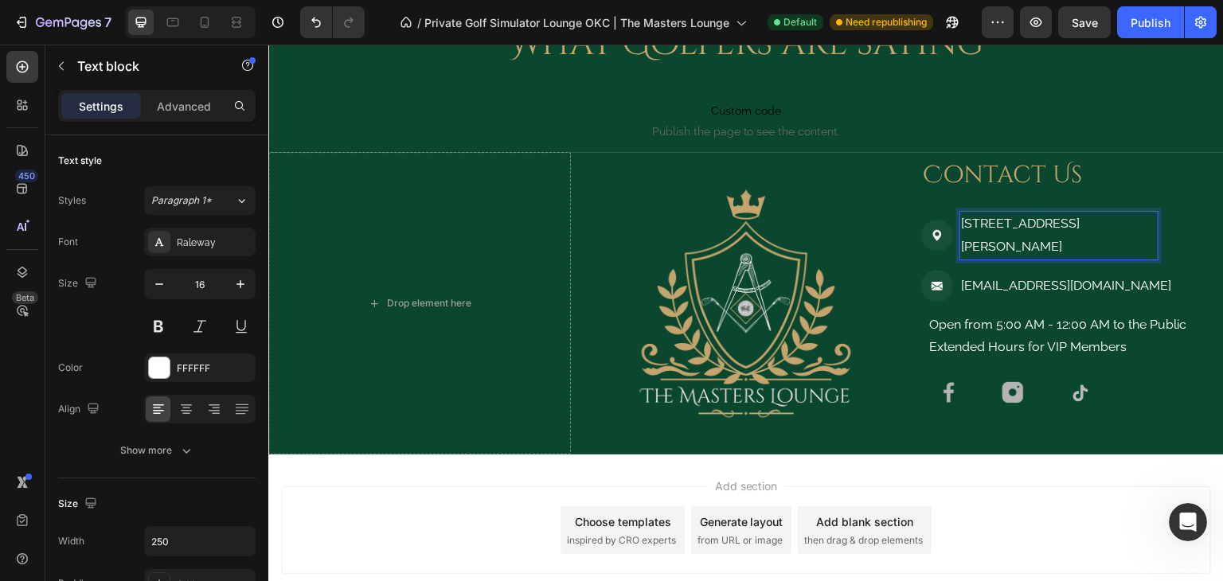
click at [1095, 224] on p "220 N Blackwelder Ave OKC, OK 73106" at bounding box center [1059, 236] width 196 height 46
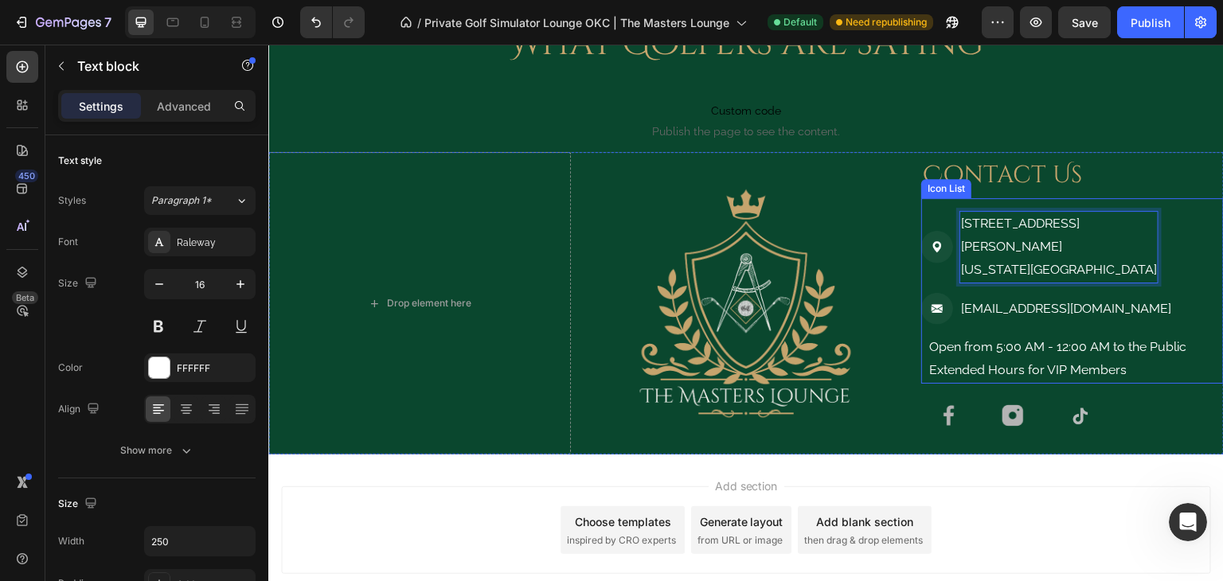
click at [1123, 301] on li "Image Membership@MastersLounge.golf Text block" at bounding box center [1054, 309] width 267 height 33
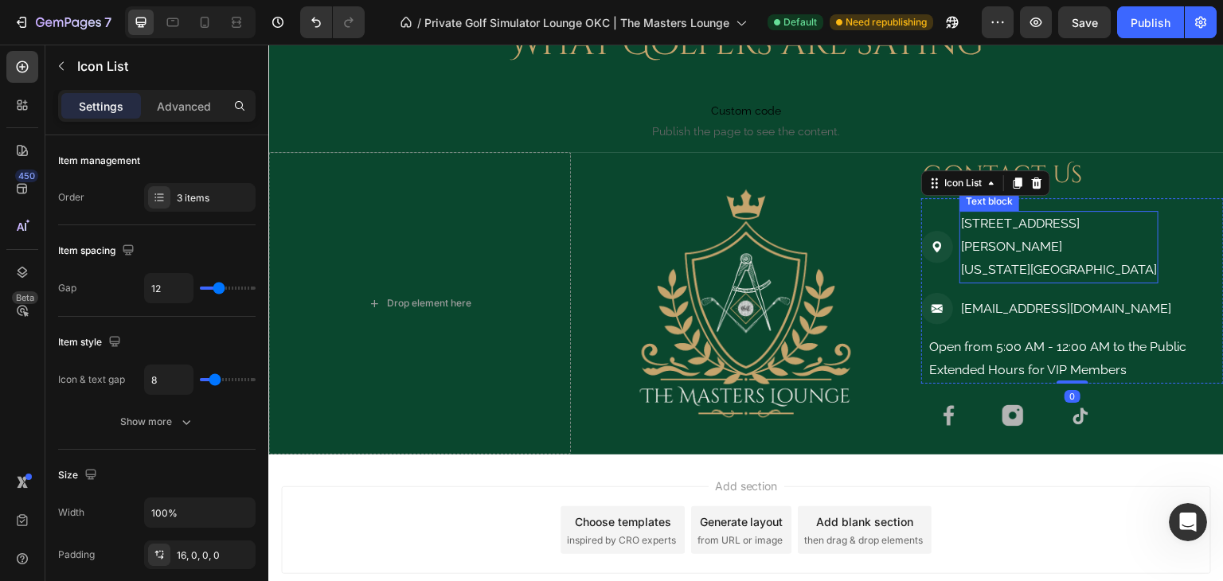
click at [1067, 259] on p "[US_STATE][GEOGRAPHIC_DATA]" at bounding box center [1059, 270] width 196 height 23
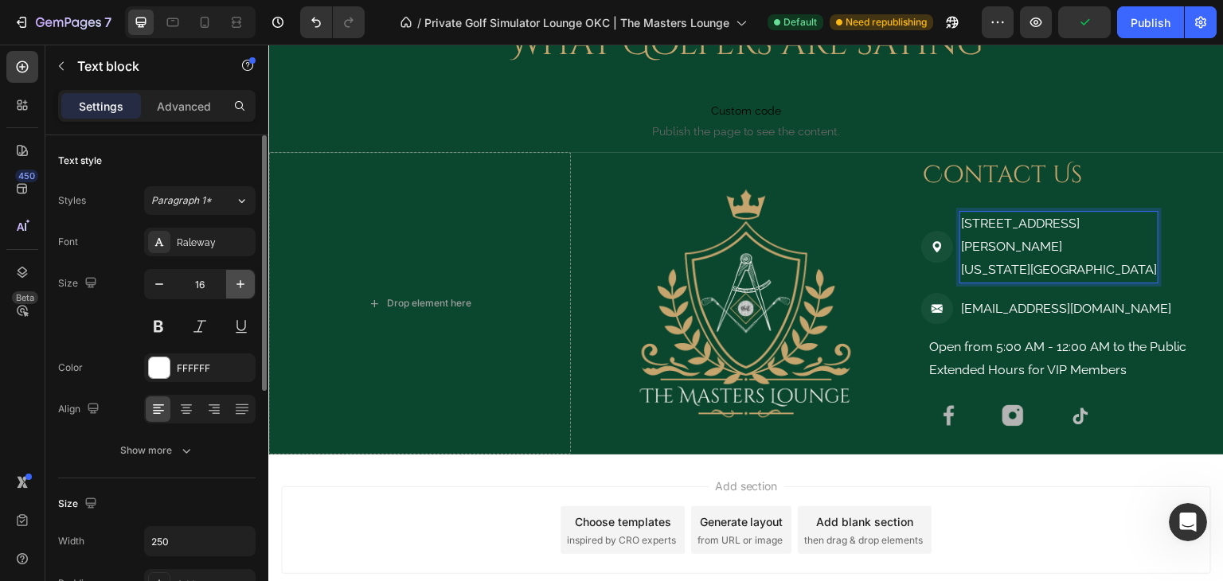
click at [246, 284] on icon "button" at bounding box center [240, 284] width 16 height 16
type input "18"
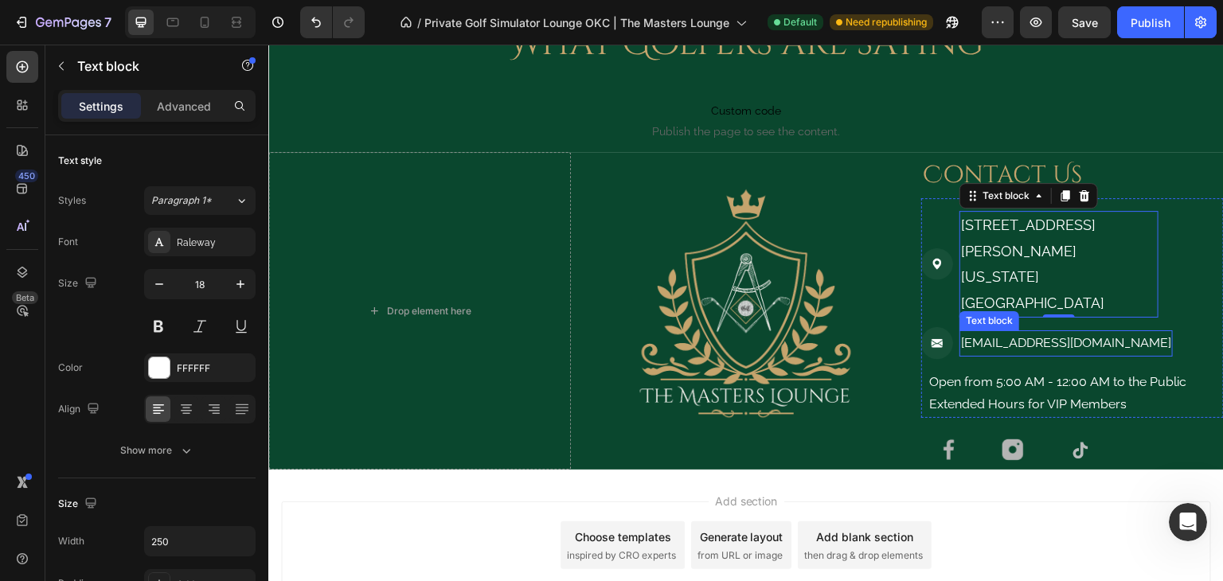
click at [1111, 332] on p "[EMAIL_ADDRESS][DOMAIN_NAME]" at bounding box center [1066, 343] width 210 height 23
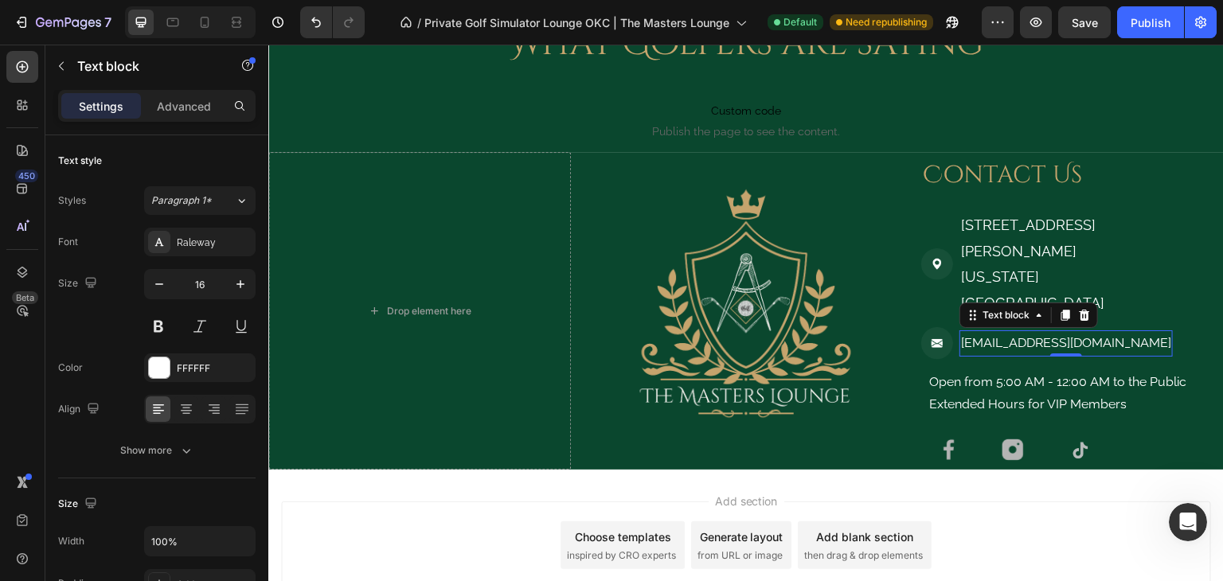
click at [1108, 327] on li "Image Membership@MastersLounge.golf Text block 0" at bounding box center [1054, 343] width 267 height 33
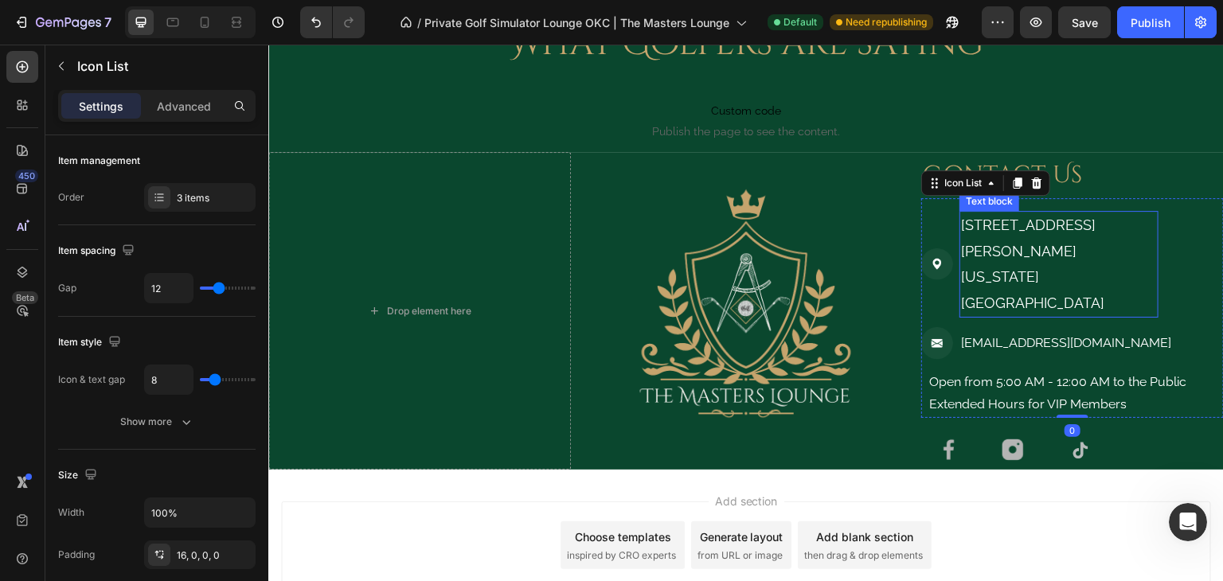
click at [990, 264] on p "[US_STATE][GEOGRAPHIC_DATA]" at bounding box center [1059, 290] width 196 height 52
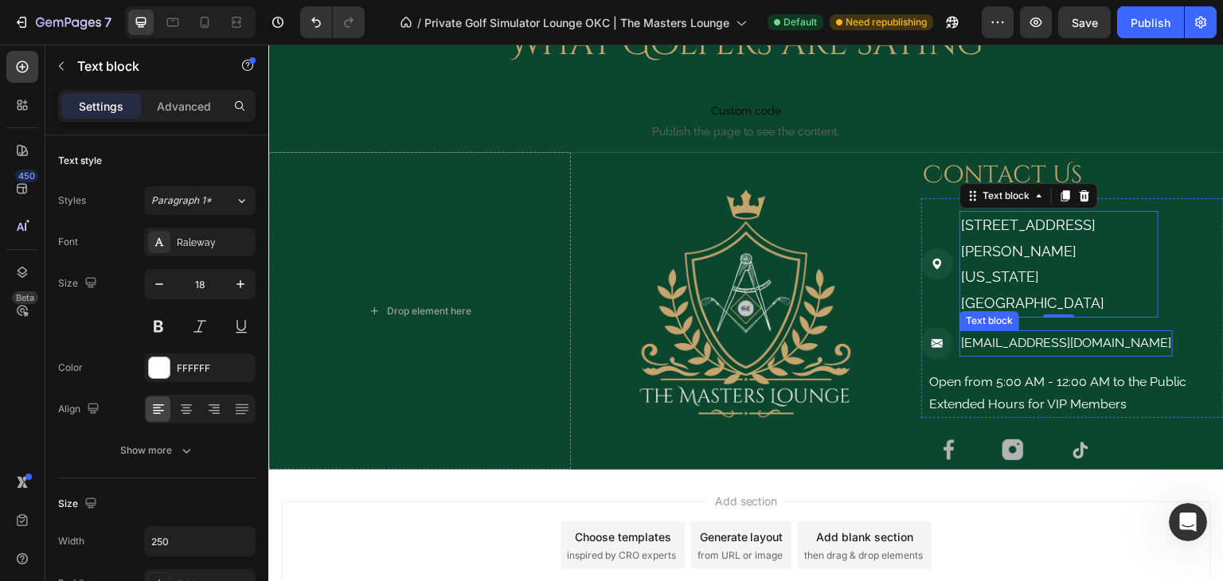
click at [1019, 332] on p "[EMAIL_ADDRESS][DOMAIN_NAME]" at bounding box center [1066, 343] width 210 height 23
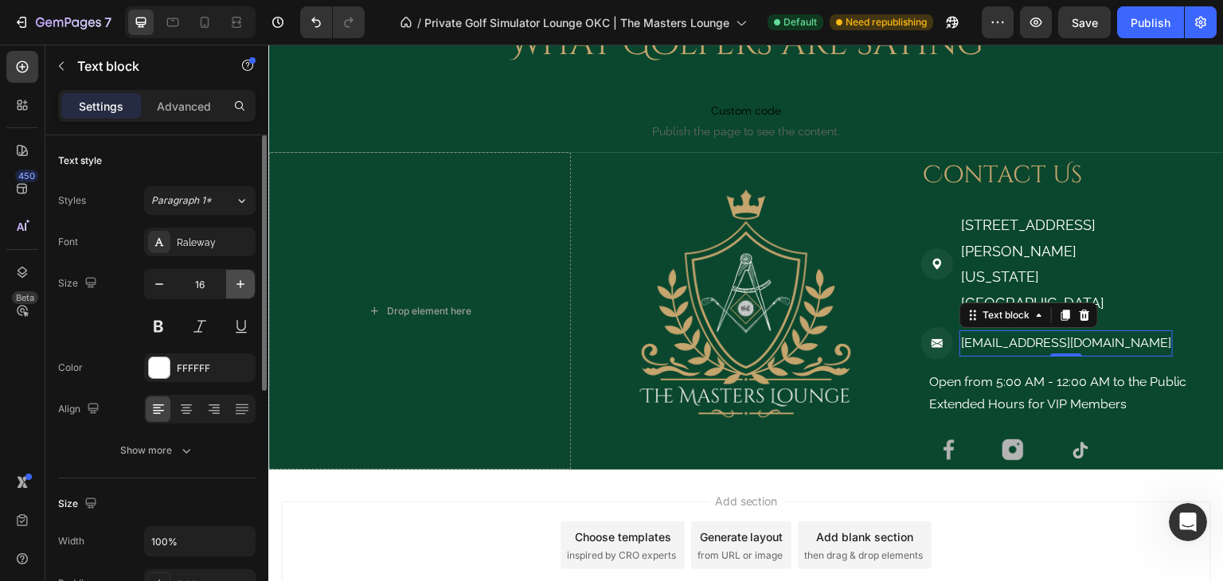
click at [244, 291] on icon "button" at bounding box center [240, 284] width 16 height 16
type input "18"
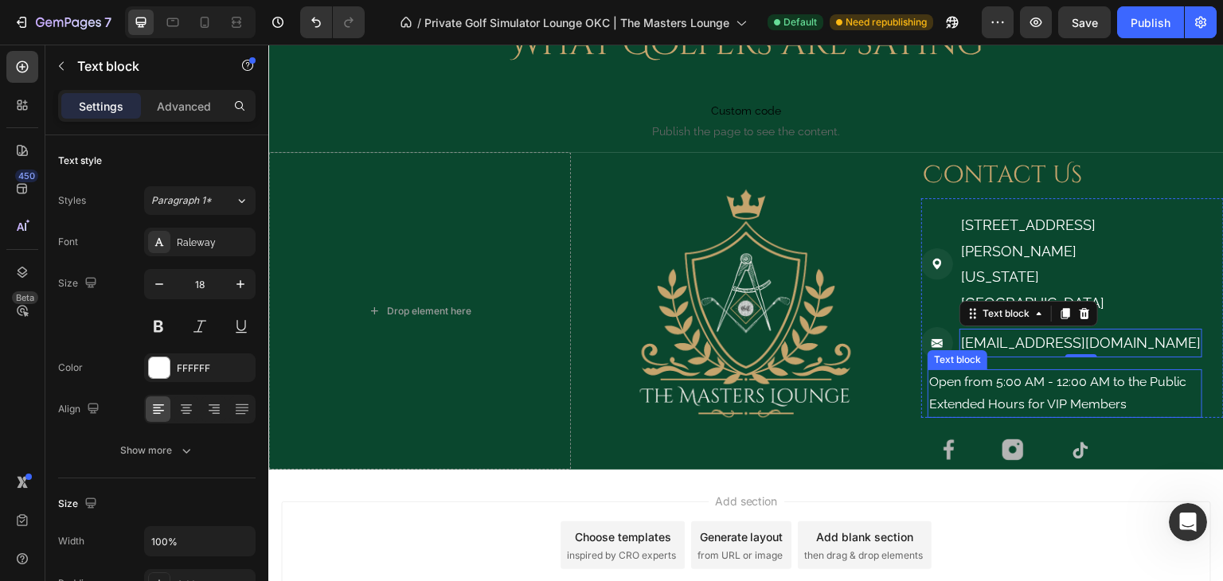
click at [1015, 371] on p "Open from 5:00 AM - 12:00 AM to the Public" at bounding box center [1064, 382] width 271 height 23
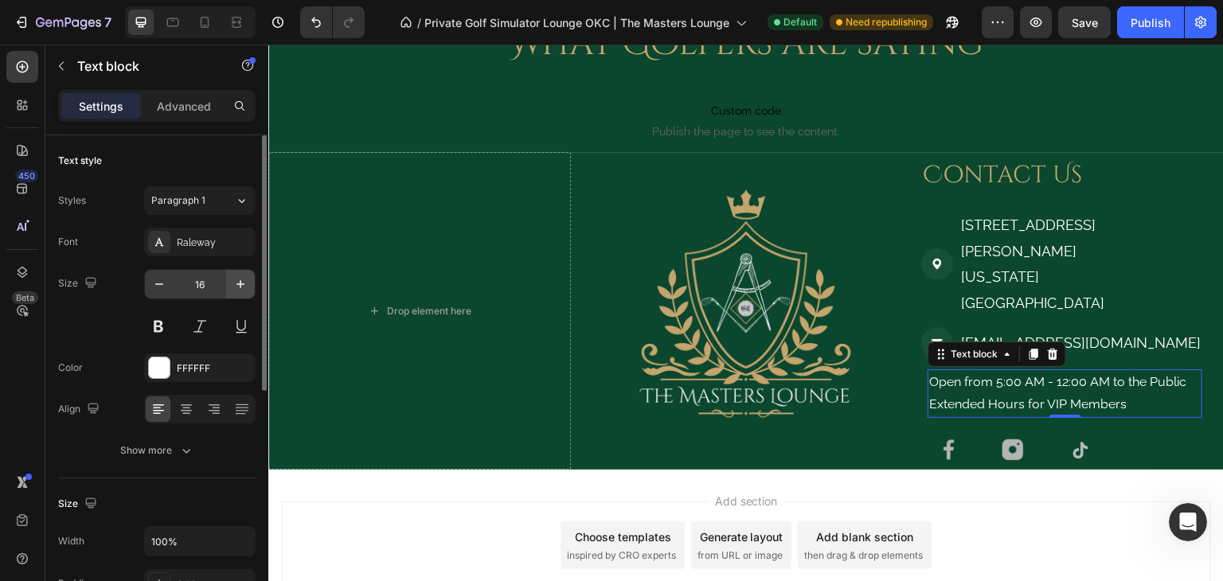
click at [245, 279] on icon "button" at bounding box center [240, 284] width 16 height 16
type input "18"
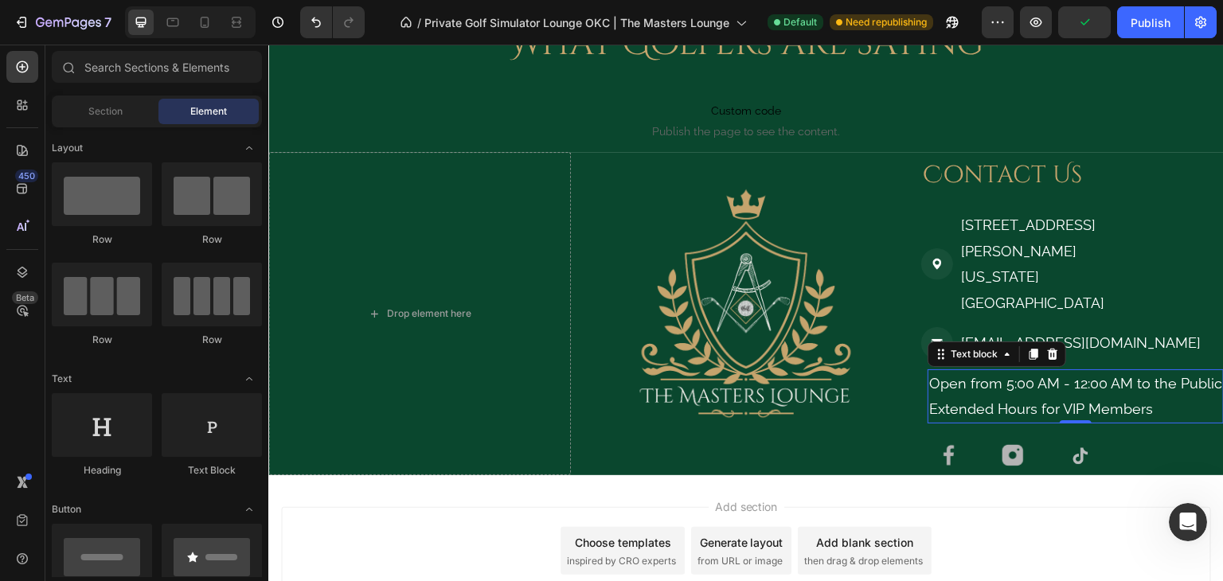
click at [999, 475] on div "Add section Choose templates inspired by CRO experts Generate layout from URL o…" at bounding box center [745, 573] width 955 height 196
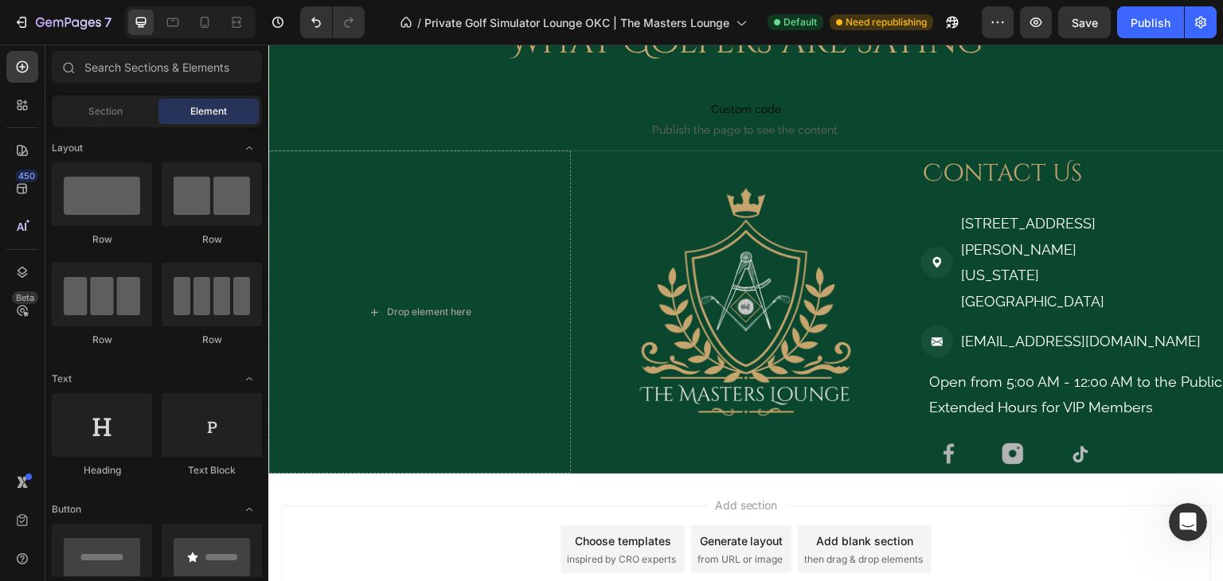
scroll to position [4340, 0]
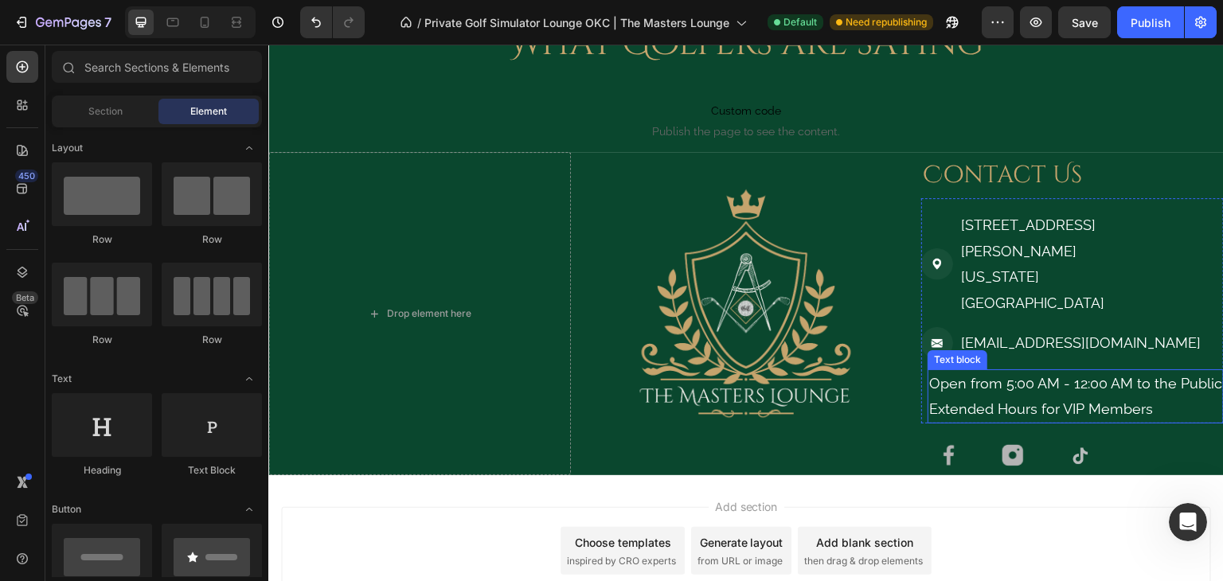
click at [1053, 396] on p "Extended Hours for VIP Members" at bounding box center [1075, 408] width 293 height 25
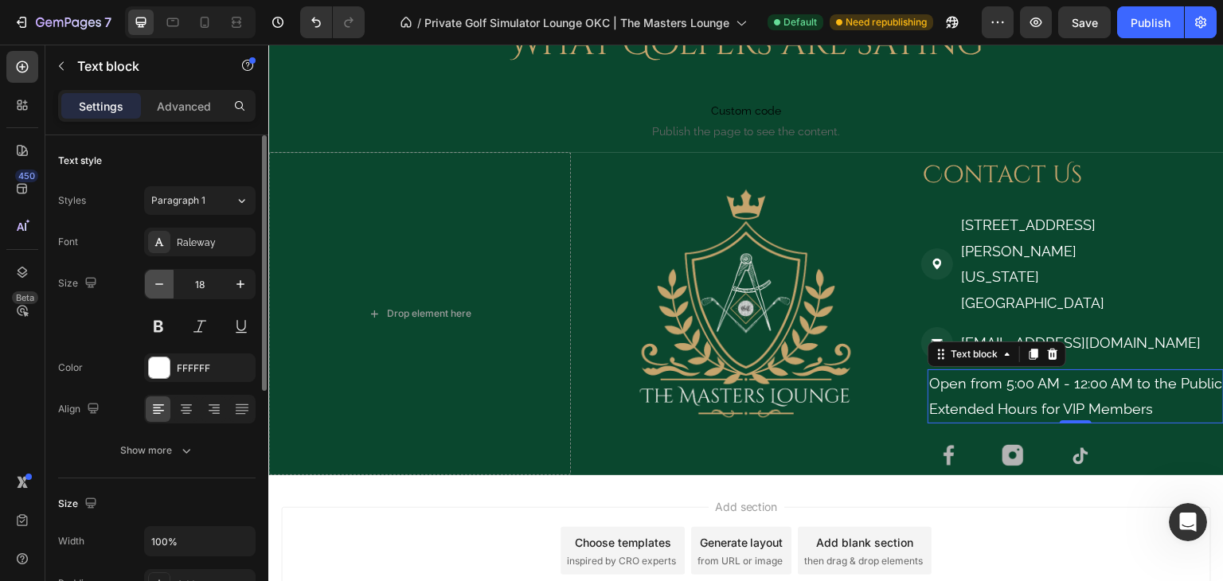
click at [162, 284] on icon "button" at bounding box center [159, 284] width 16 height 16
type input "17"
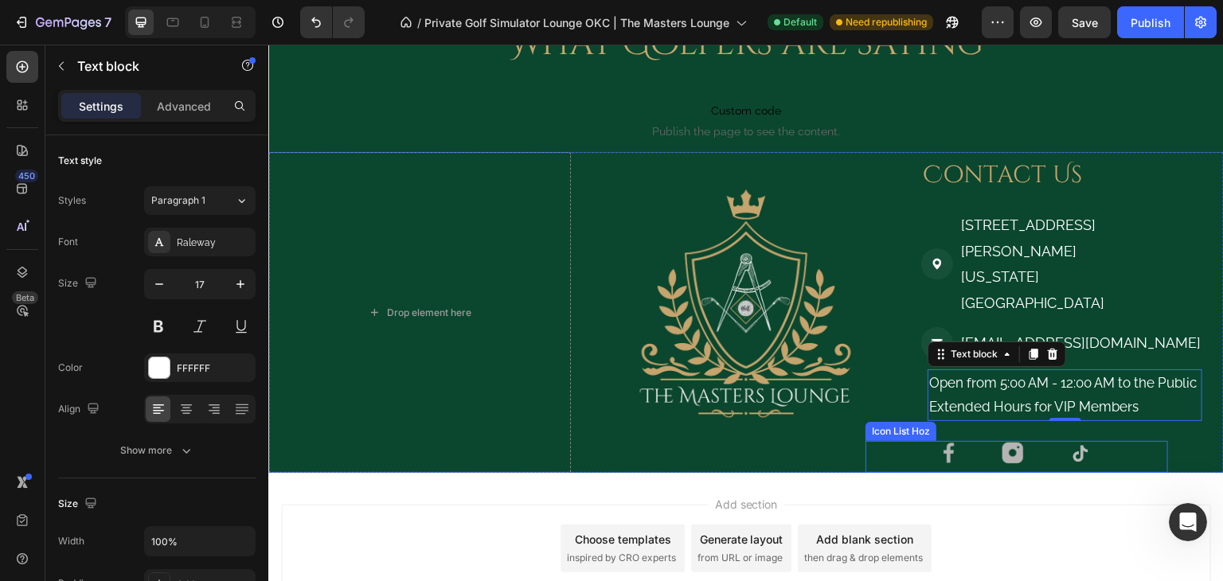
click at [1092, 441] on div "Image Image Image" at bounding box center [1016, 457] width 303 height 32
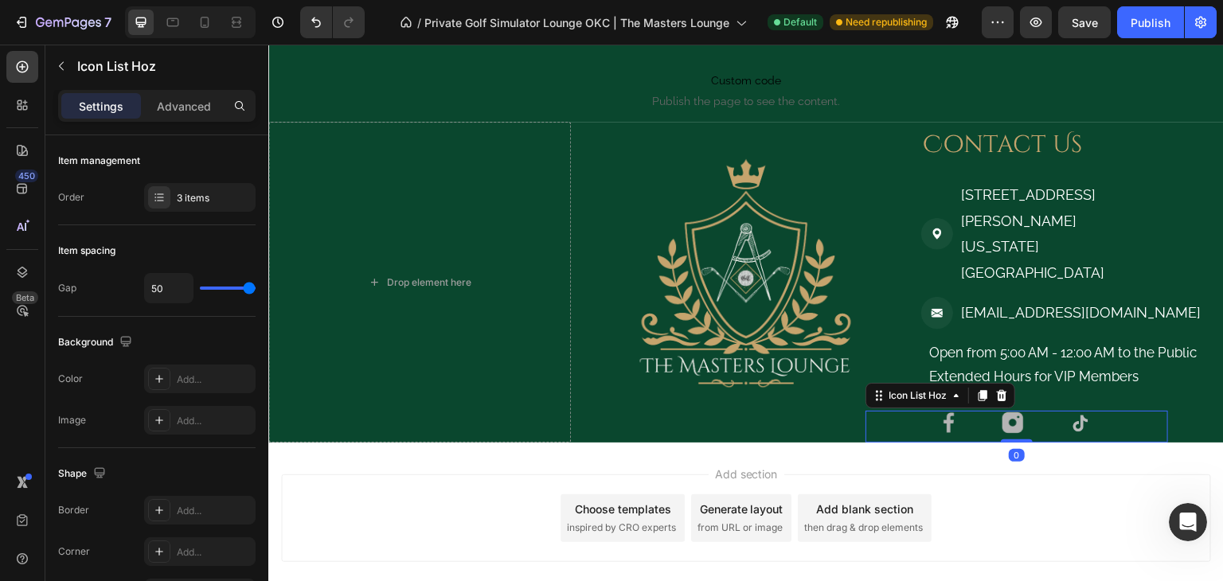
scroll to position [4371, 0]
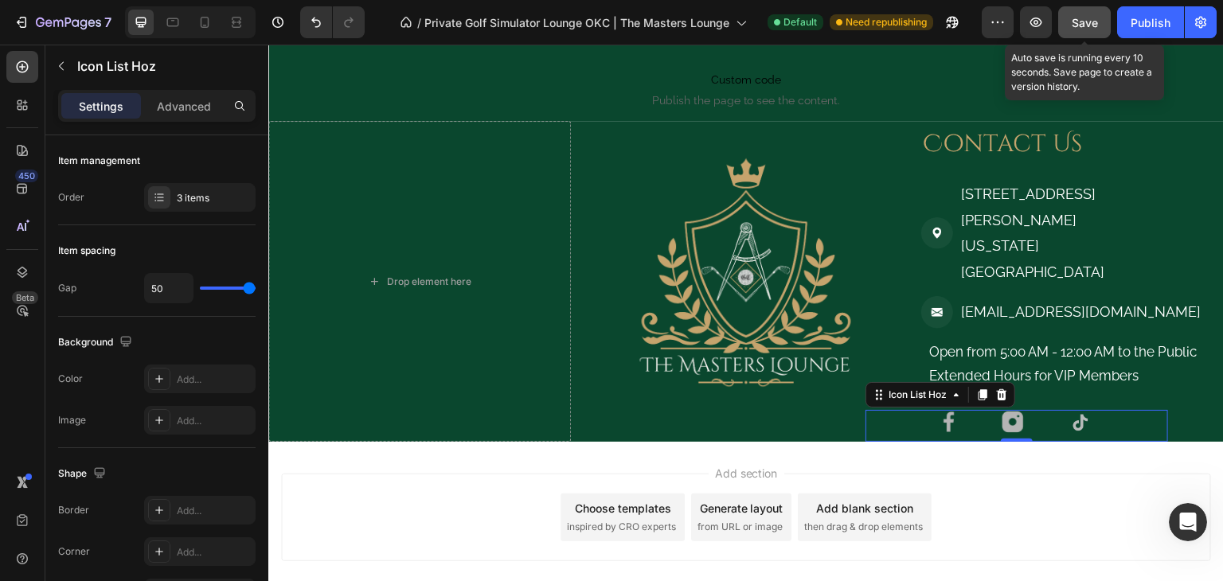
click at [1093, 28] on span "Save" at bounding box center [1085, 23] width 26 height 14
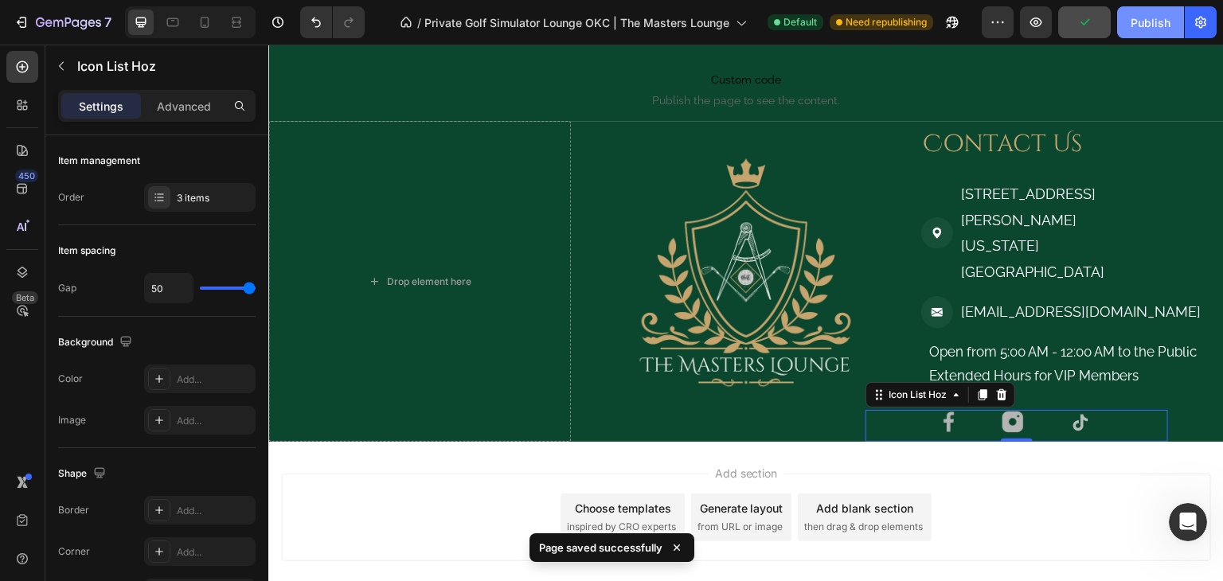
click at [1130, 23] on button "Publish" at bounding box center [1150, 22] width 67 height 32
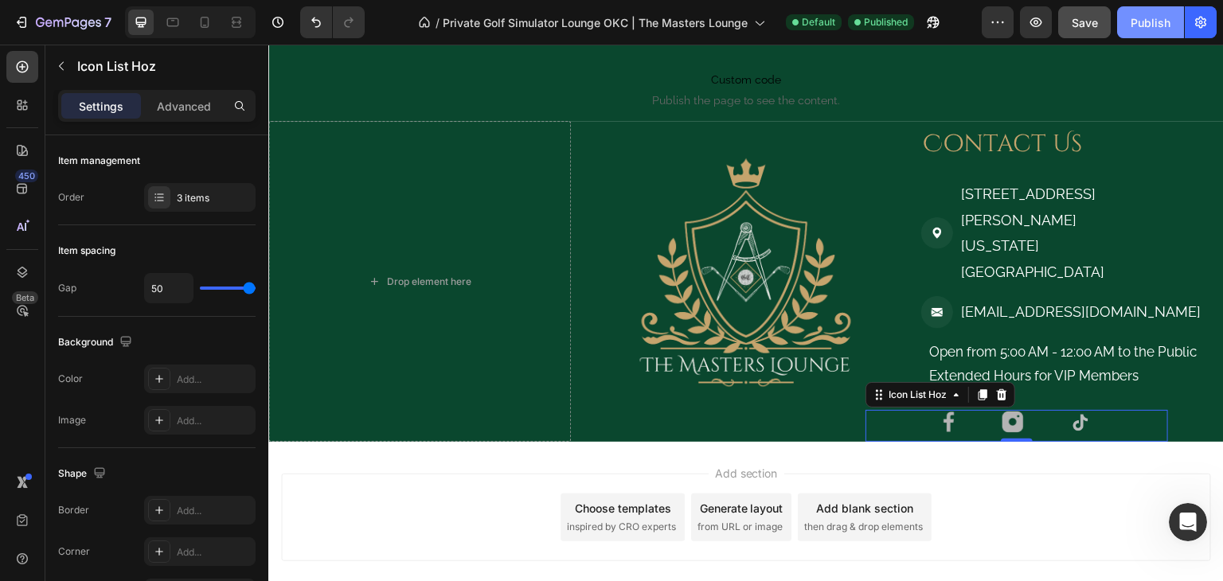
click at [1130, 23] on button "Publish" at bounding box center [1150, 22] width 67 height 32
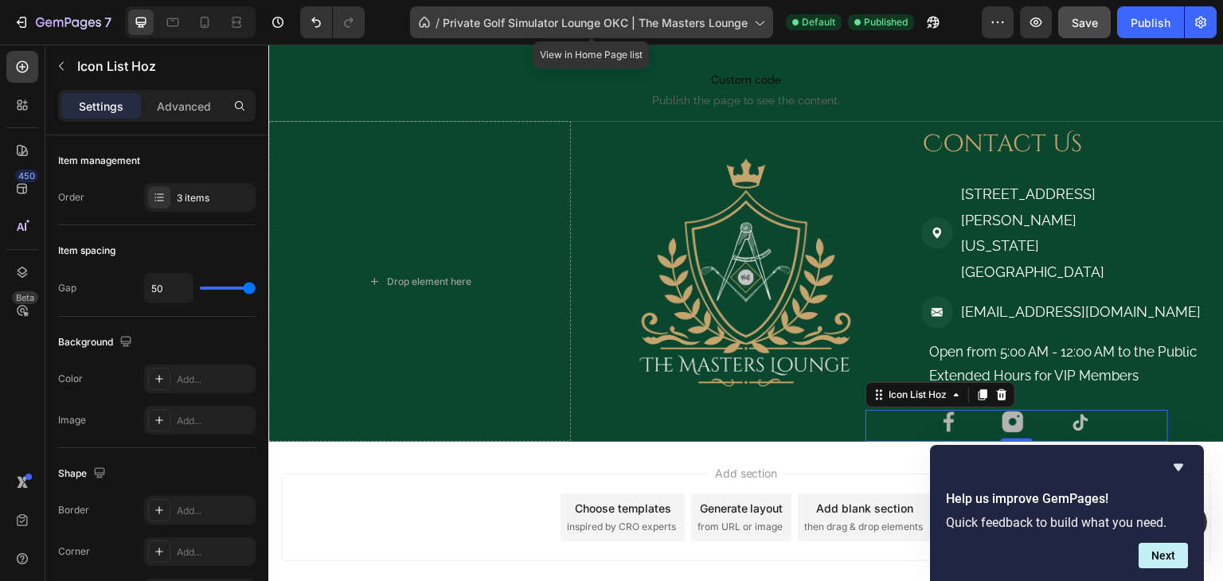
click at [581, 14] on span "Private Golf Simulator Lounge OKC | The Masters Lounge" at bounding box center [595, 22] width 305 height 17
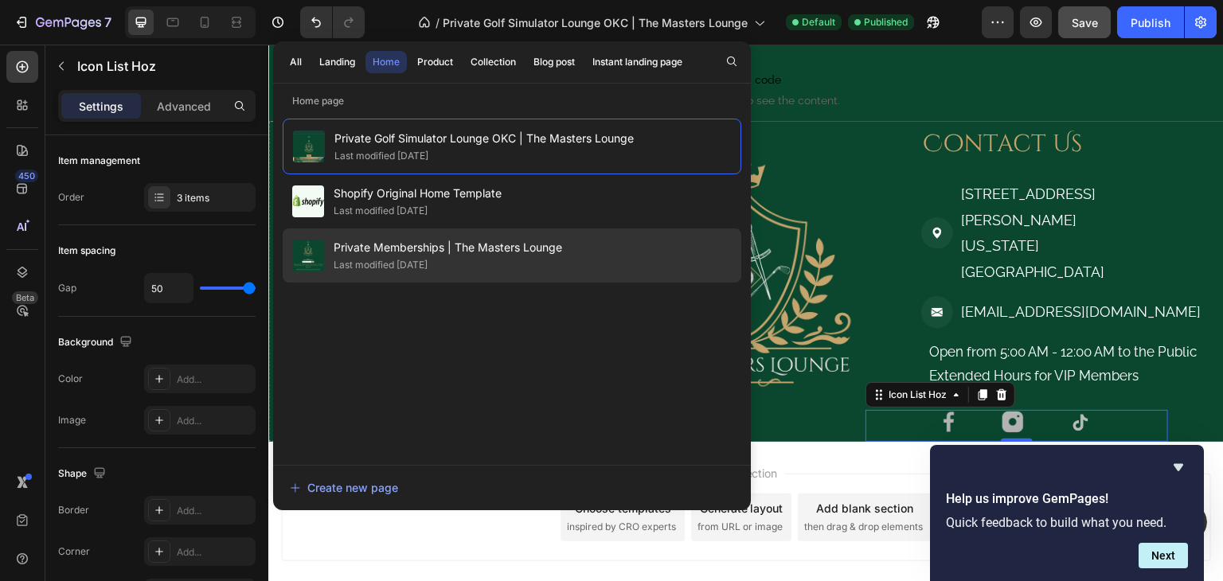
click at [451, 248] on span "Private Memberships | The Masters Lounge" at bounding box center [448, 247] width 228 height 19
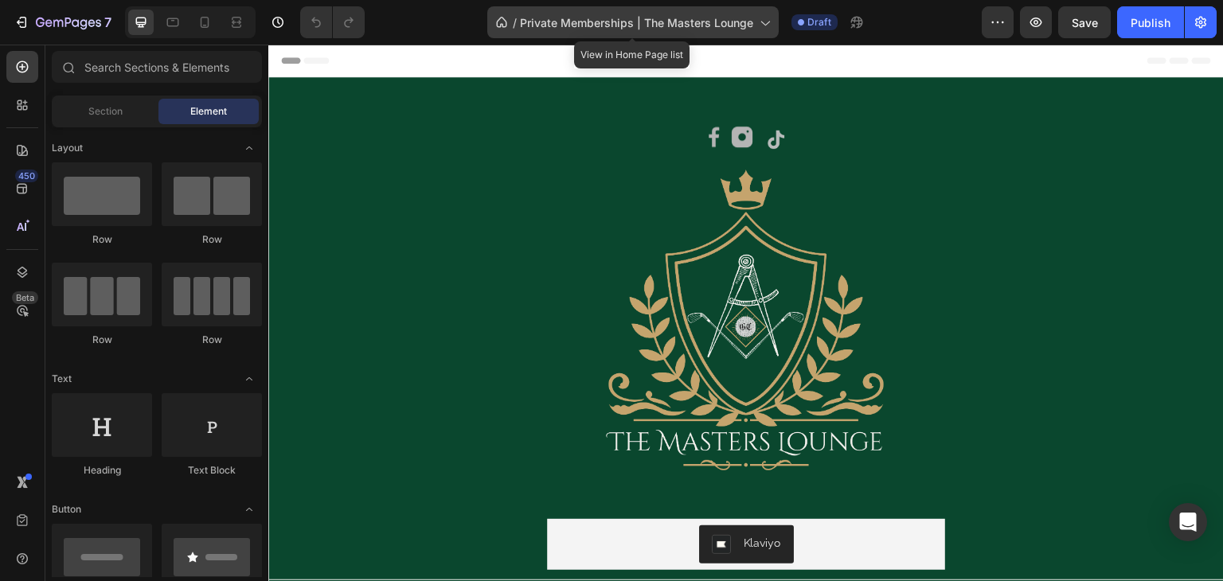
click at [697, 18] on span "Private Memberships | The Masters Lounge" at bounding box center [636, 22] width 233 height 17
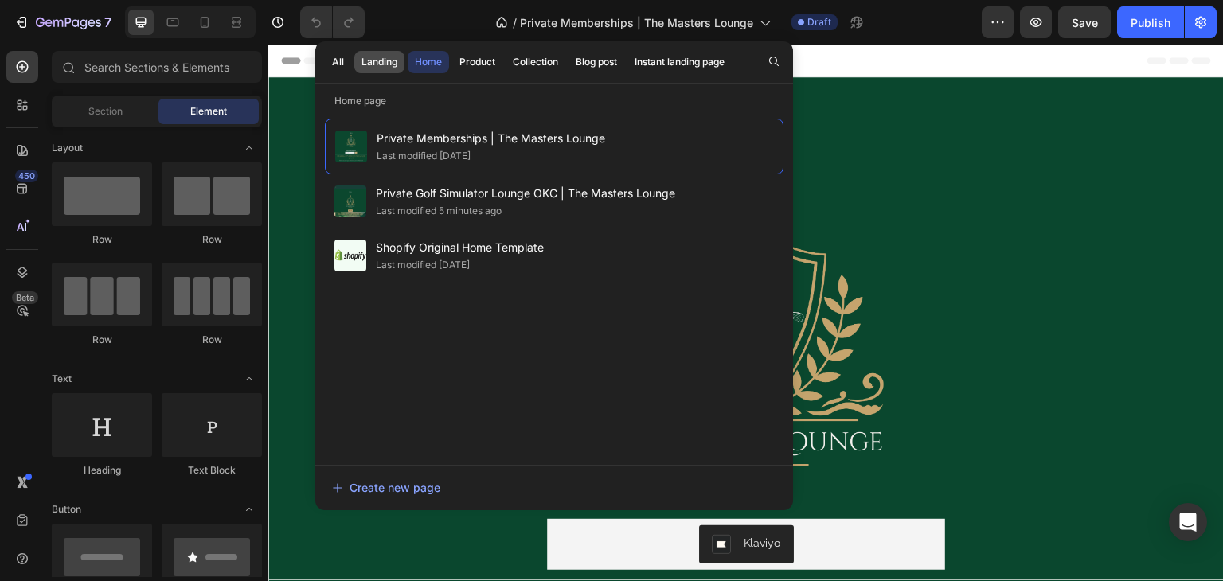
click at [368, 58] on div "Landing" at bounding box center [379, 62] width 36 height 14
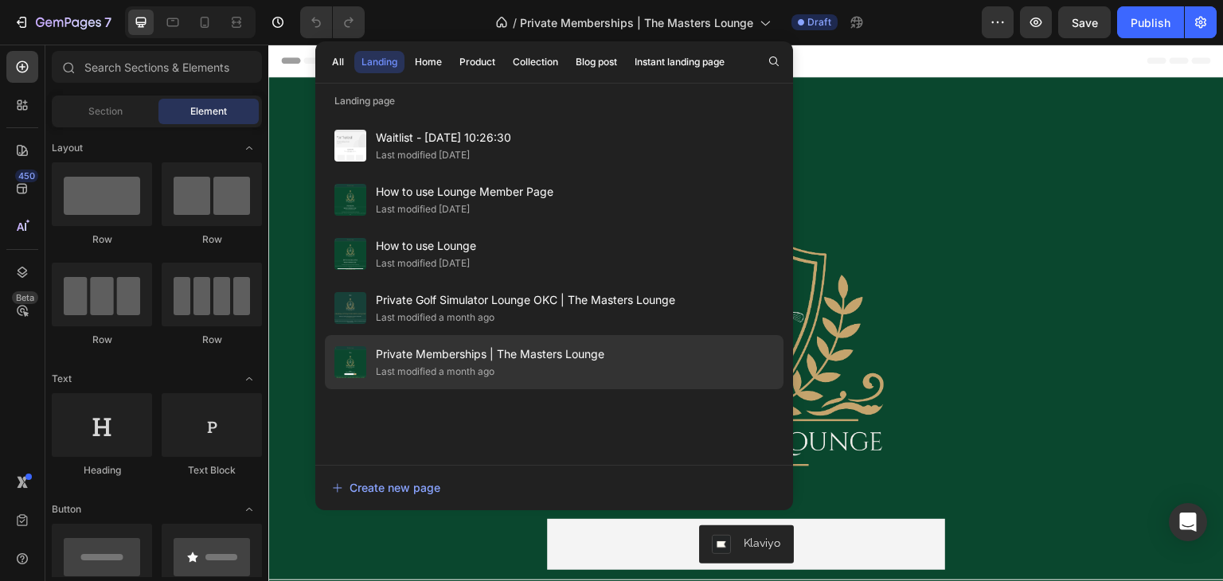
click at [489, 361] on span "Private Memberships | The Masters Lounge" at bounding box center [490, 354] width 228 height 19
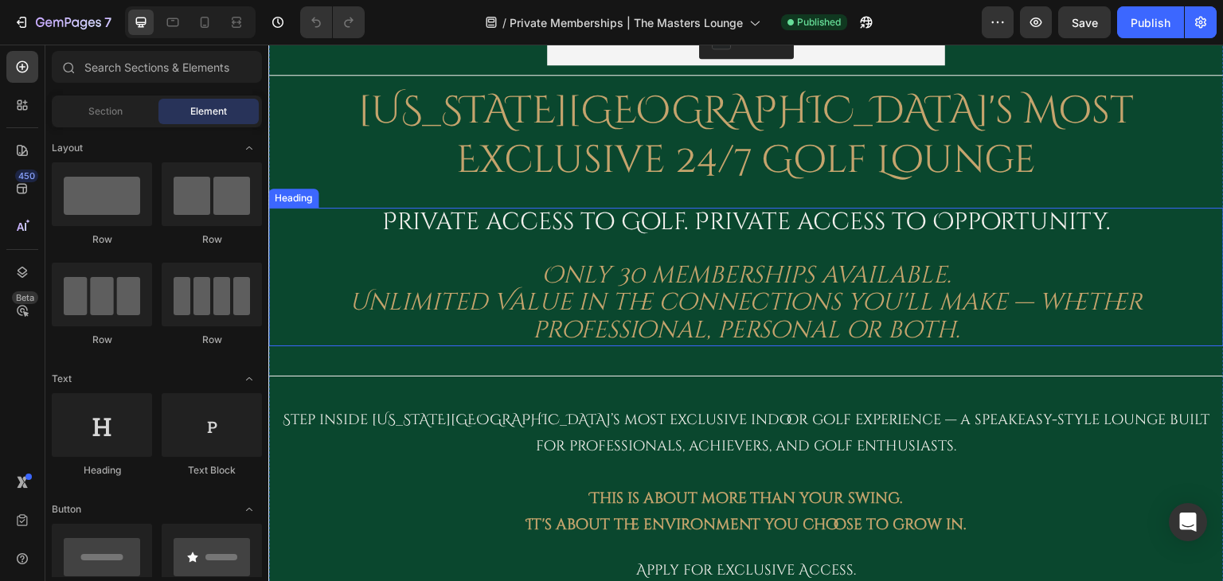
scroll to position [615, 0]
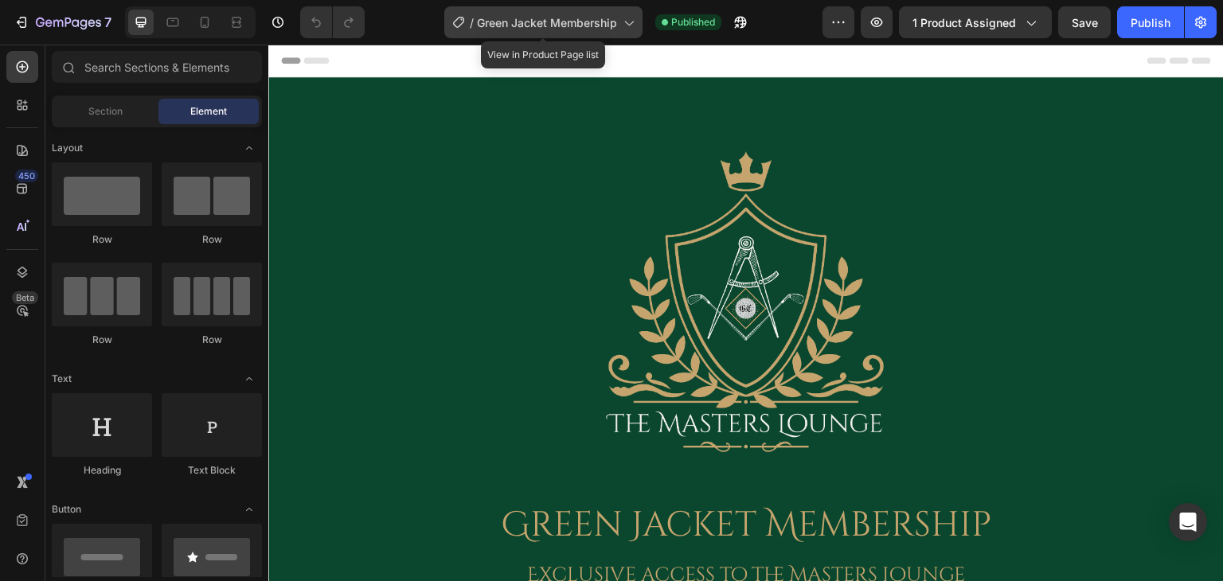
click at [580, 17] on span "Green Jacket Membership" at bounding box center [547, 22] width 140 height 17
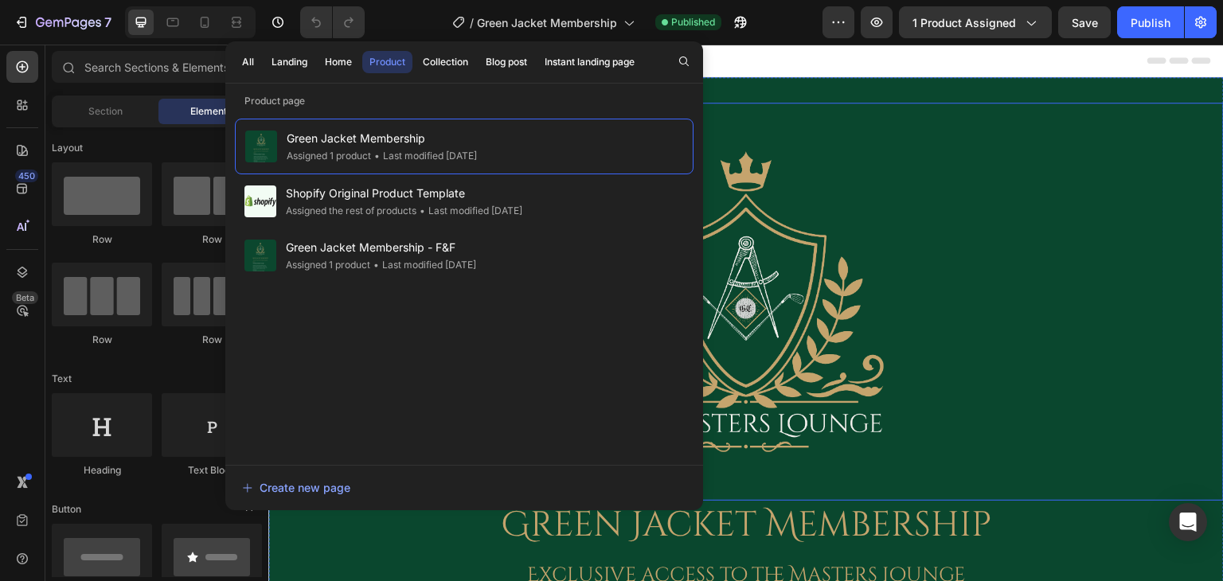
click at [999, 300] on div at bounding box center [745, 302] width 955 height 398
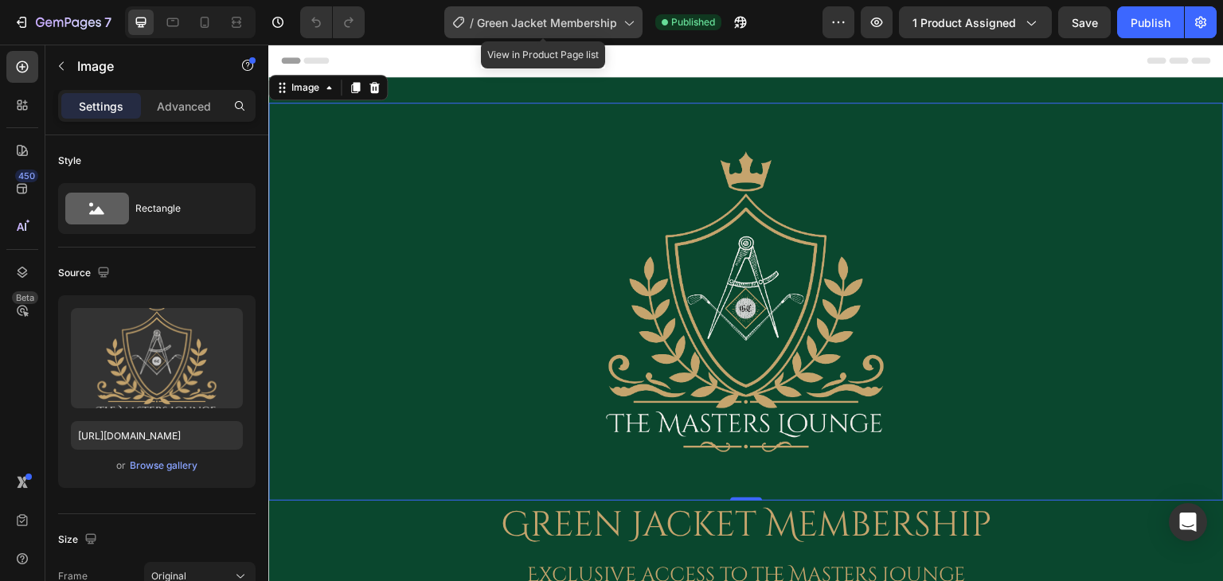
click at [606, 17] on span "Green Jacket Membership" at bounding box center [547, 22] width 140 height 17
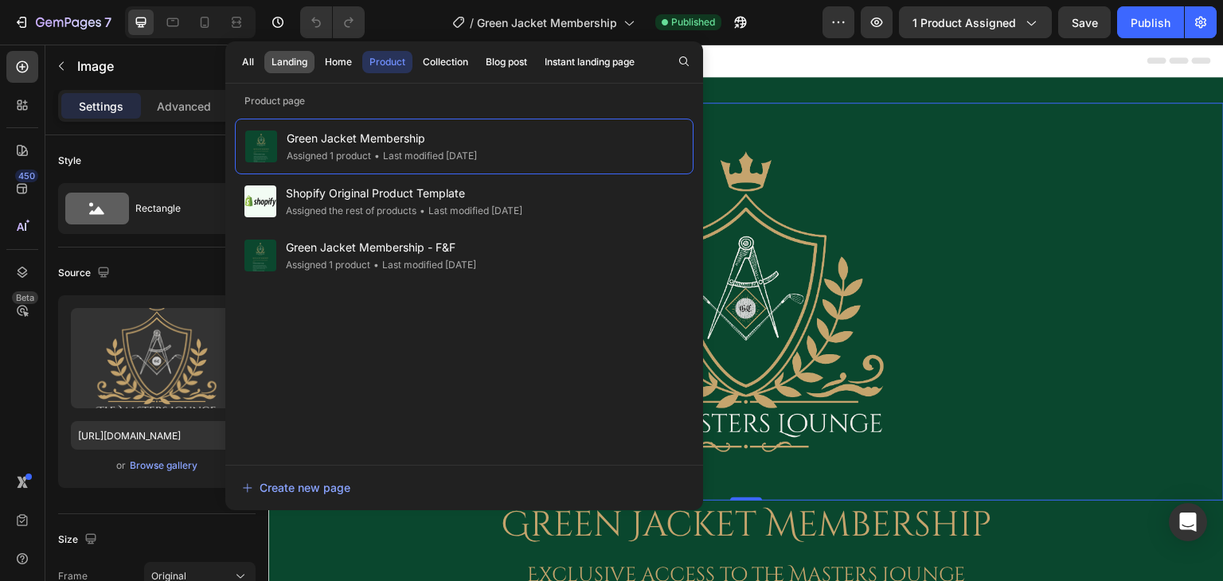
click at [290, 59] on div "Landing" at bounding box center [289, 62] width 36 height 14
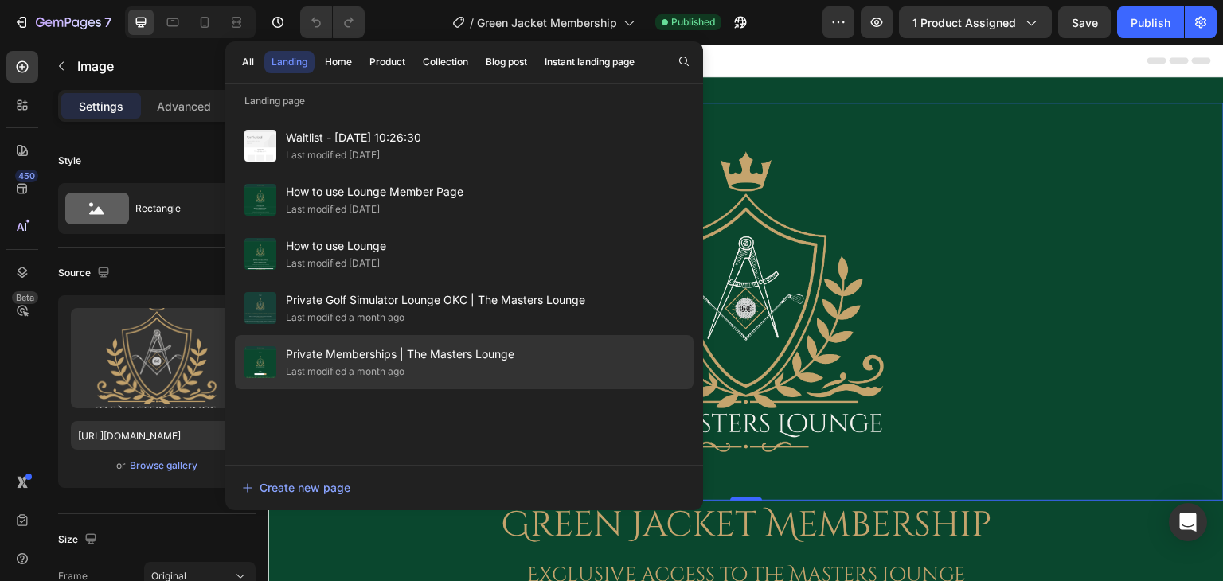
click at [411, 364] on div "Last modified a month ago" at bounding box center [400, 372] width 228 height 16
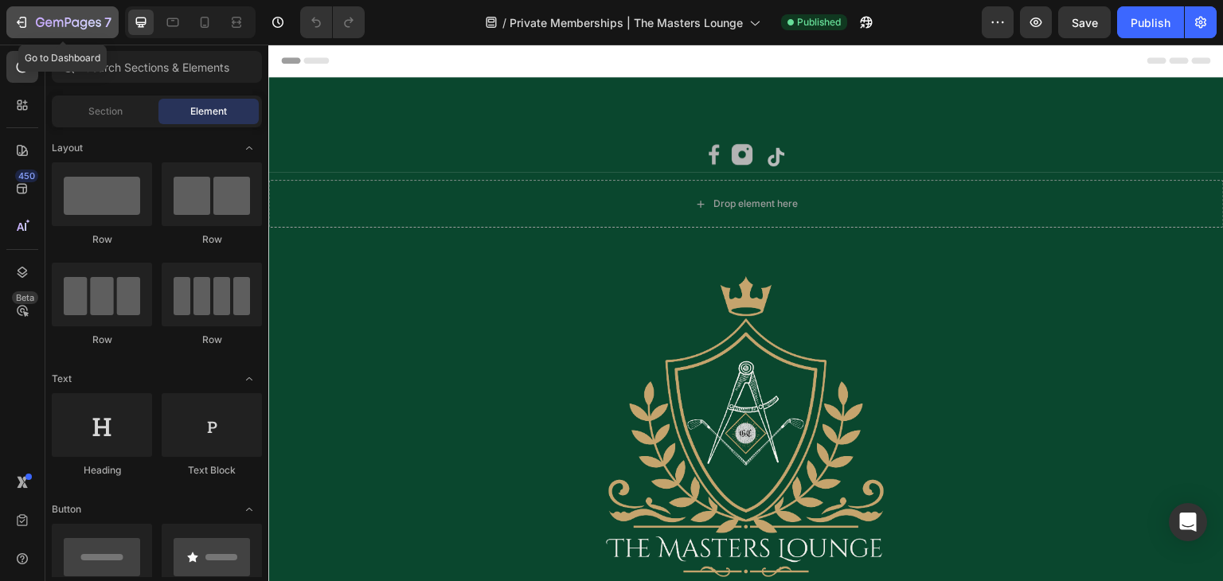
click at [76, 23] on icon "button" at bounding box center [68, 24] width 65 height 14
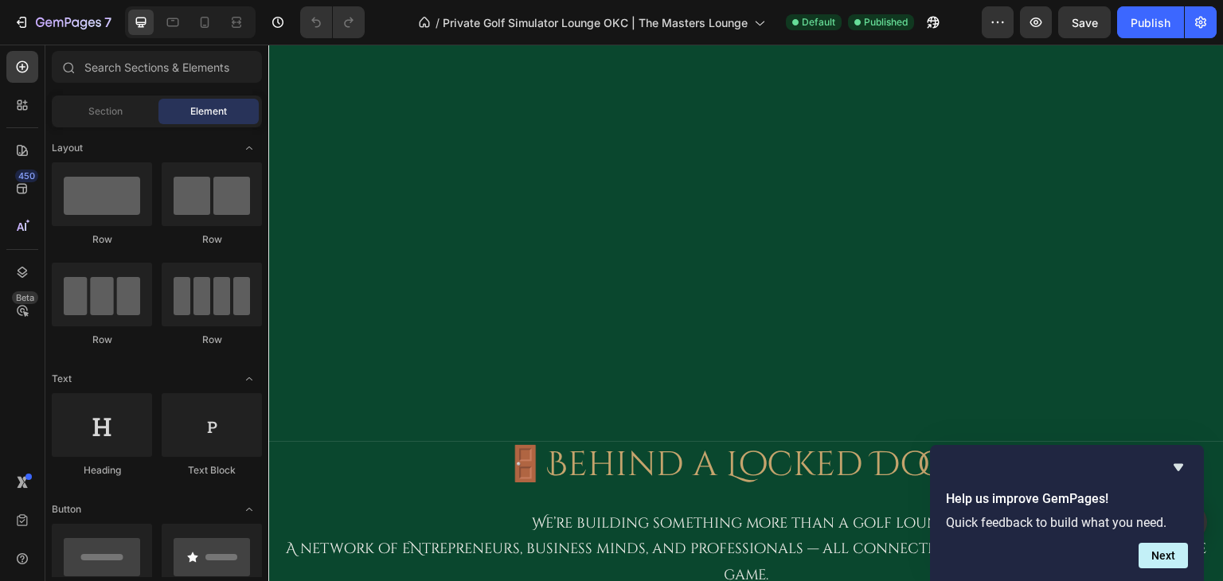
scroll to position [3490, 0]
